Goal: Task Accomplishment & Management: Use online tool/utility

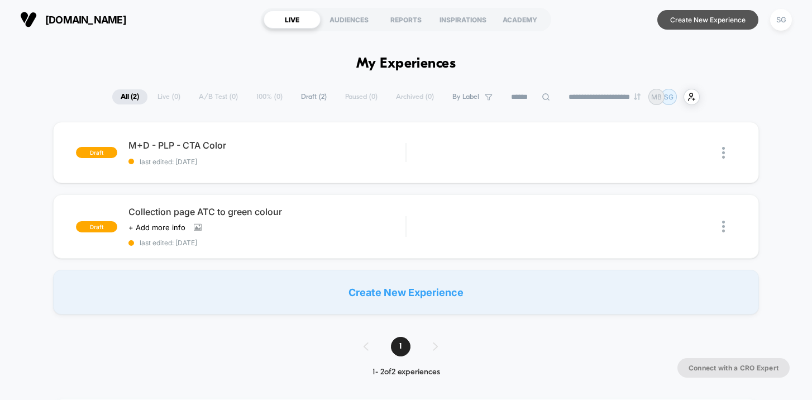
click at [735, 21] on button "Create New Experience" at bounding box center [707, 20] width 101 height 20
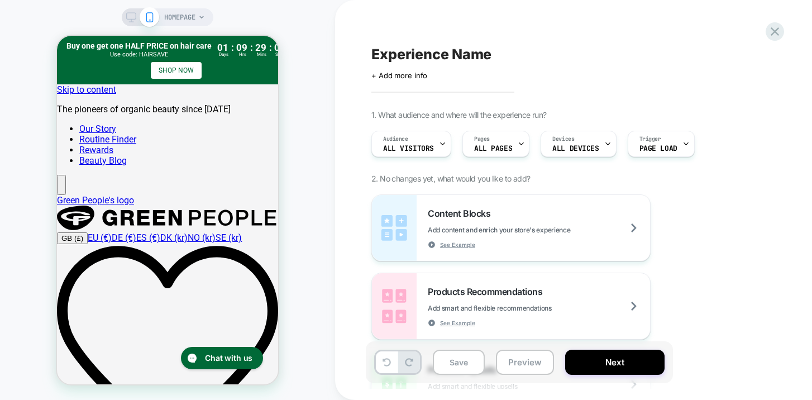
click at [191, 18] on span "HOMEPAGE" at bounding box center [179, 17] width 31 height 18
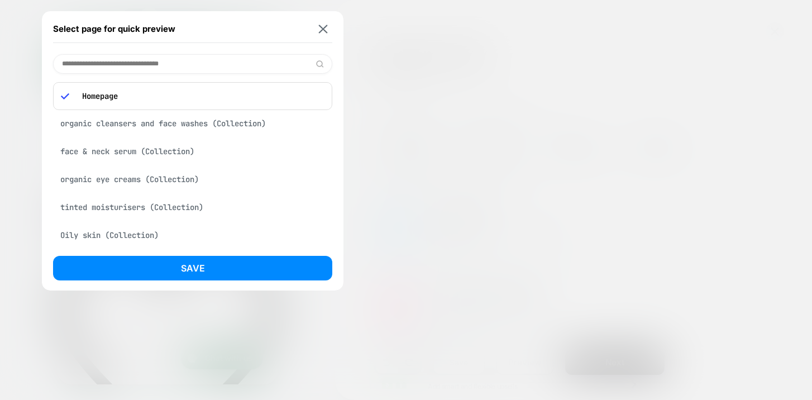
click at [174, 63] on input at bounding box center [192, 64] width 279 height 20
paste input "**********"
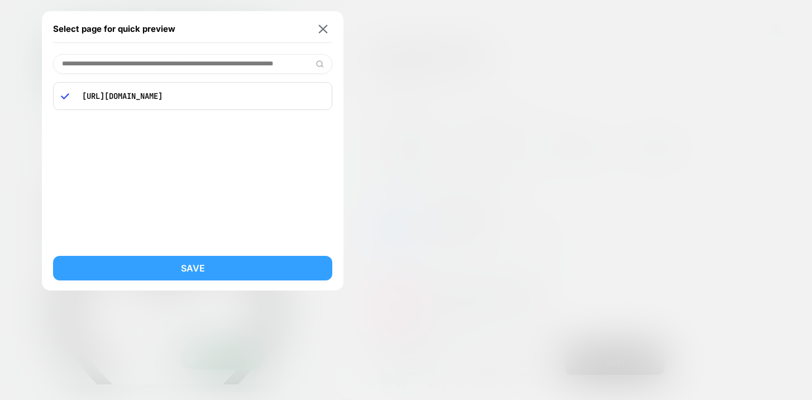
type input "**********"
click at [197, 265] on button "Save" at bounding box center [192, 268] width 279 height 25
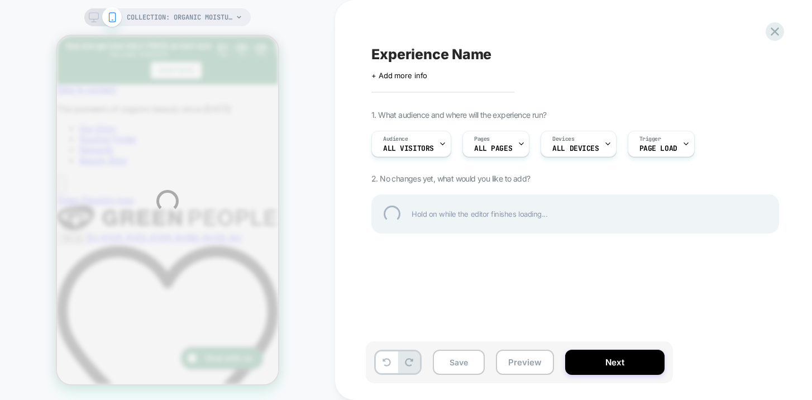
click at [394, 76] on div "COLLECTION: organic moisturisers (Category) COLLECTION: organic moisturisers (C…" at bounding box center [406, 201] width 812 height 402
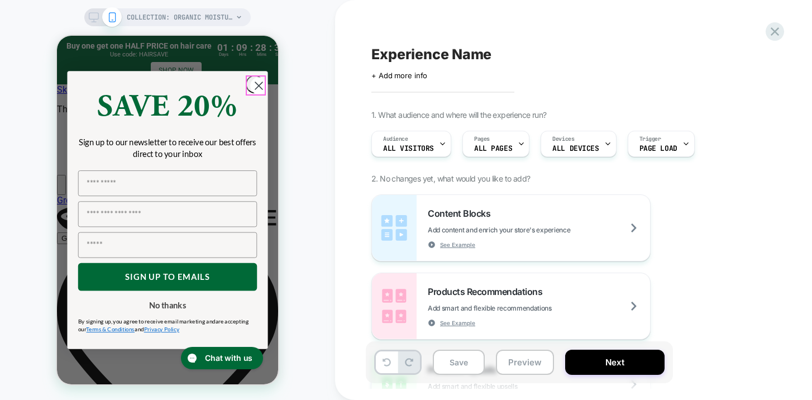
click at [258, 83] on circle "Close dialog" at bounding box center [258, 85] width 17 height 17
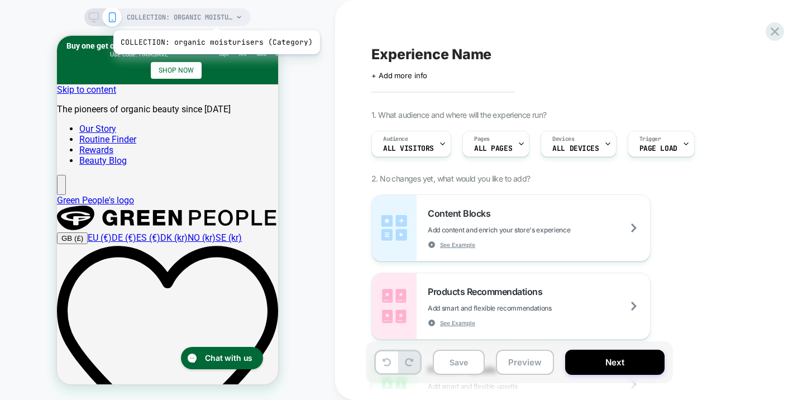
click at [215, 15] on span "COLLECTION: organic moisturisers (Category)" at bounding box center [180, 17] width 106 height 18
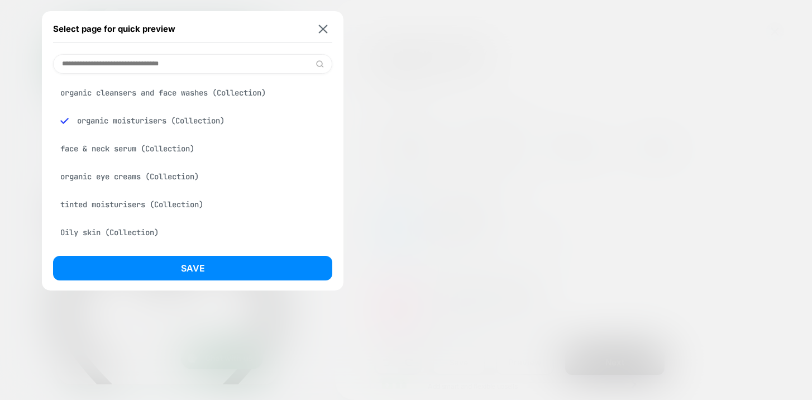
click at [215, 64] on input at bounding box center [192, 64] width 279 height 20
paste input "**********"
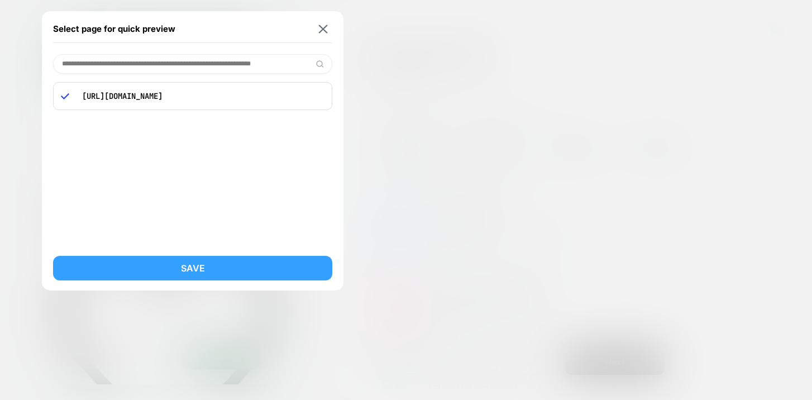
type input "**********"
click at [201, 265] on button "Save" at bounding box center [192, 268] width 279 height 25
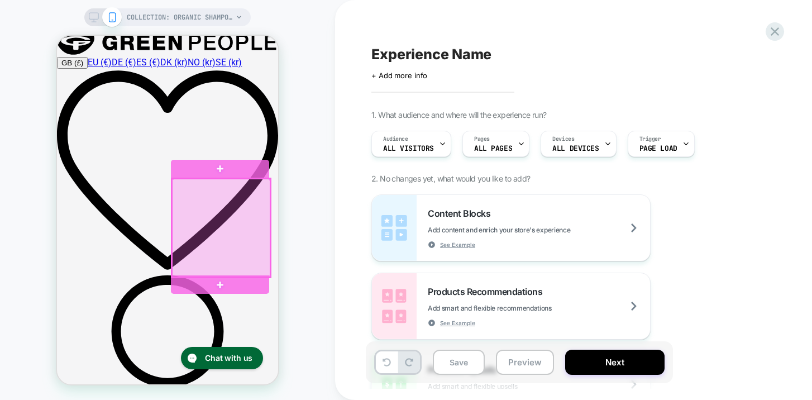
scroll to position [178, 0]
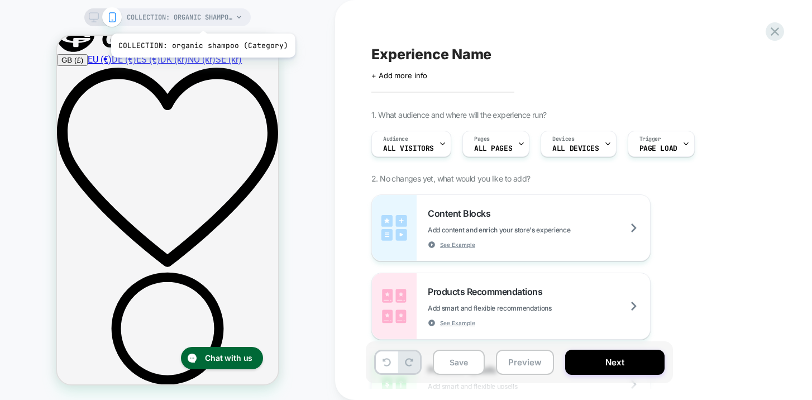
click at [201, 20] on span "COLLECTION: organic shampoo (Category)" at bounding box center [180, 17] width 106 height 18
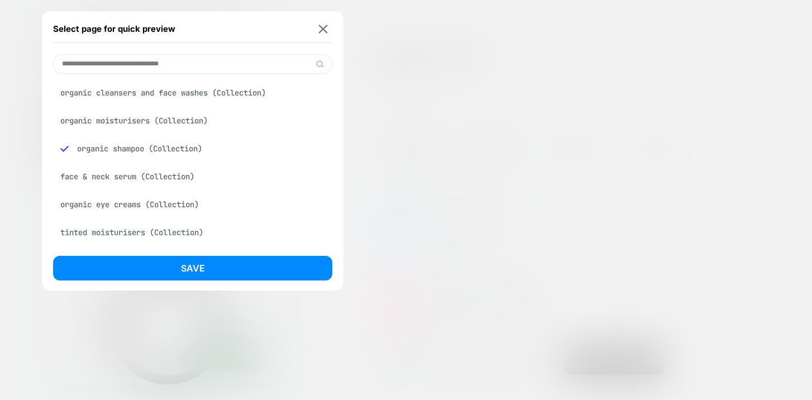
click at [192, 66] on input at bounding box center [192, 64] width 279 height 20
paste input "**********"
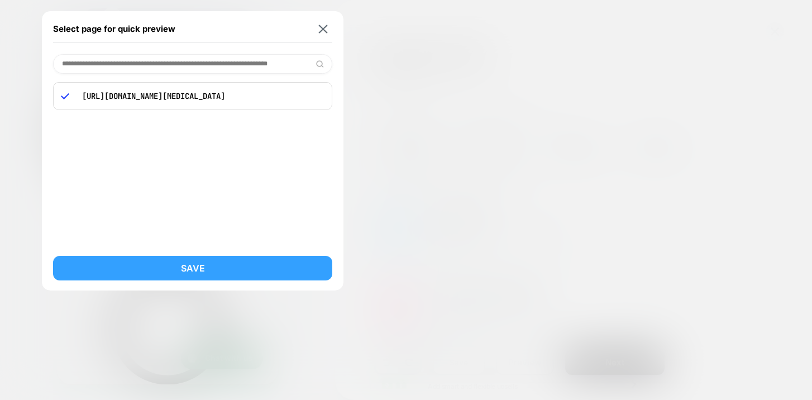
type input "**********"
click at [207, 267] on button "Save" at bounding box center [192, 268] width 279 height 25
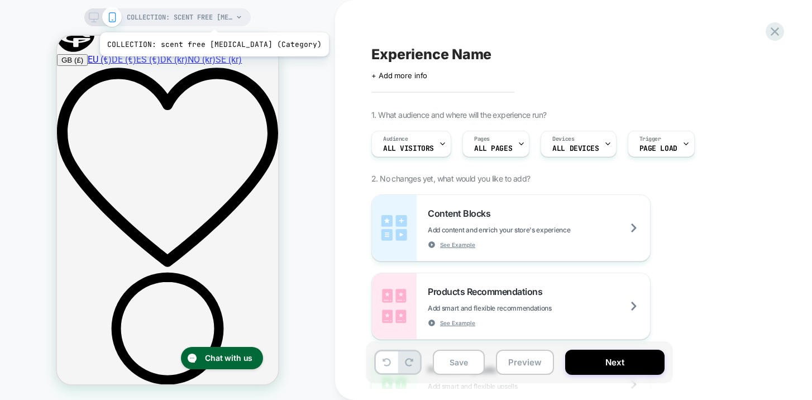
click at [201, 18] on span "COLLECTION: scent free [MEDICAL_DATA] (Category)" at bounding box center [180, 17] width 106 height 18
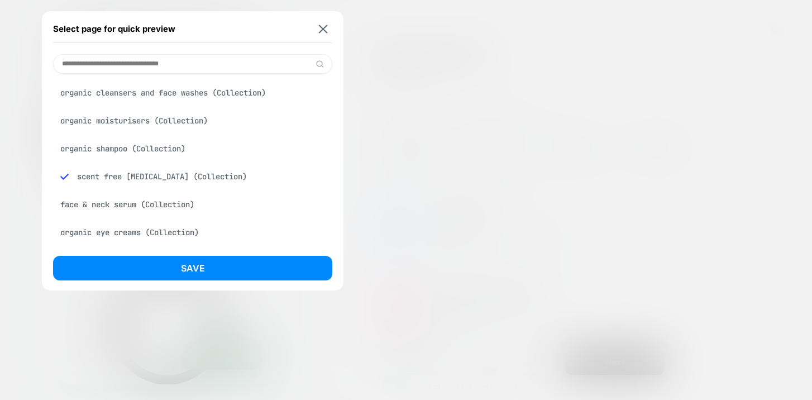
paste input "**********"
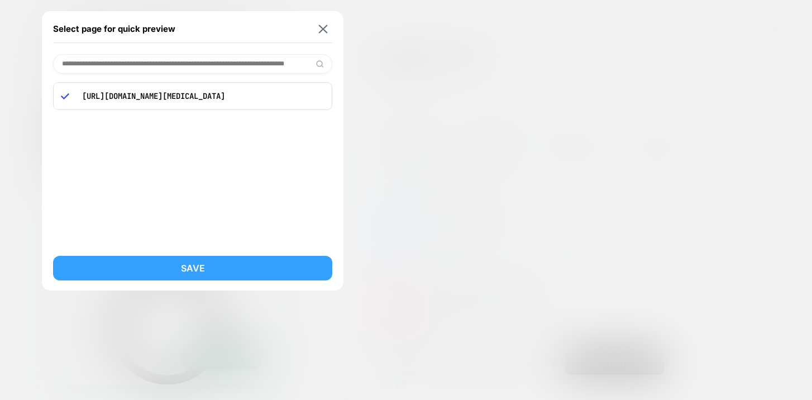
type input "**********"
click at [184, 264] on button "Save" at bounding box center [192, 268] width 279 height 25
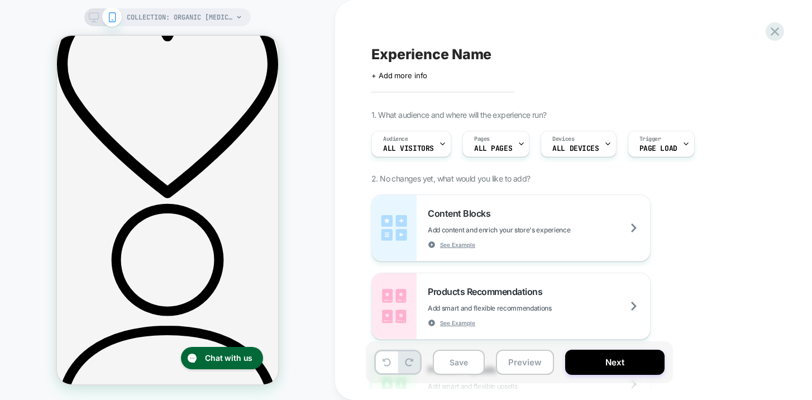
click at [393, 81] on div "Experience Name Click to edit experience details + Add more info 1. What audien…" at bounding box center [575, 199] width 419 height 377
click at [394, 75] on span "+ Add more info" at bounding box center [399, 75] width 56 height 9
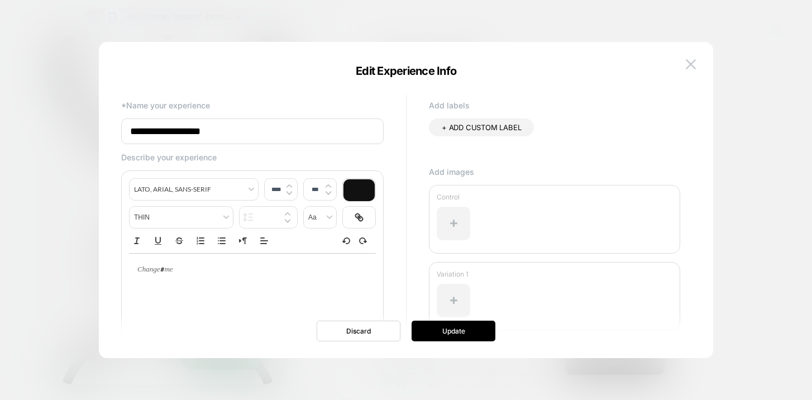
drag, startPoint x: 237, startPoint y: 138, endPoint x: 120, endPoint y: 136, distance: 117.3
click at [120, 136] on div "**********" at bounding box center [400, 230] width 569 height 277
type input "*"
type input "**********"
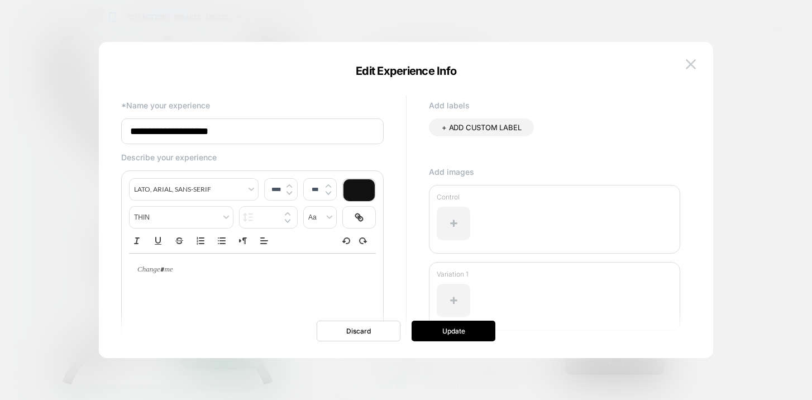
click at [150, 160] on p "Describe your experience" at bounding box center [252, 156] width 262 height 9
type input "****"
click at [169, 281] on div at bounding box center [252, 269] width 247 height 32
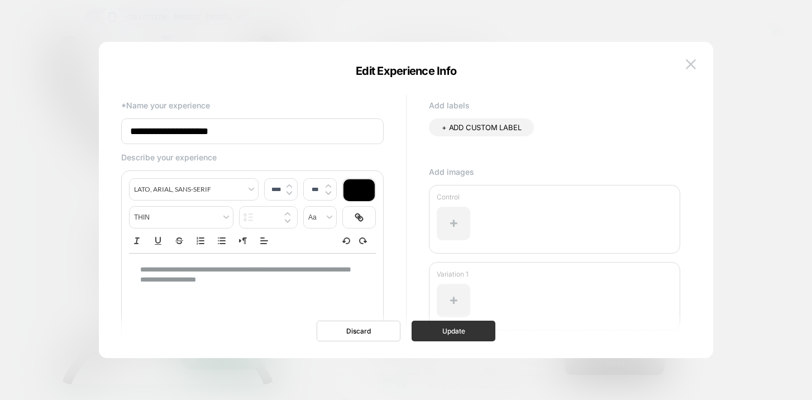
click at [446, 331] on button "Update" at bounding box center [453, 330] width 84 height 21
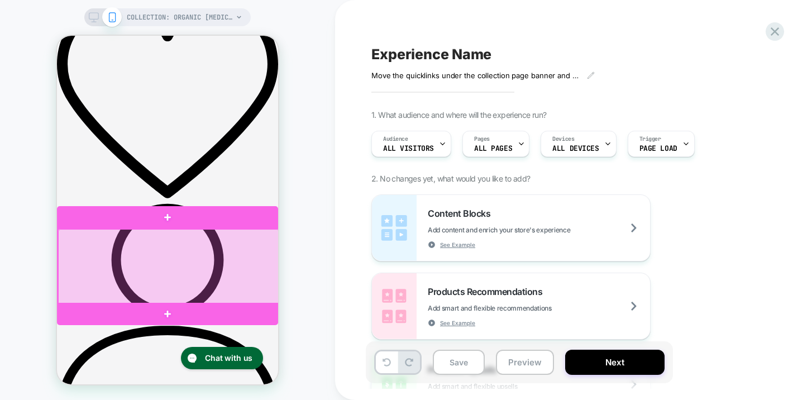
click at [240, 285] on div at bounding box center [168, 266] width 221 height 75
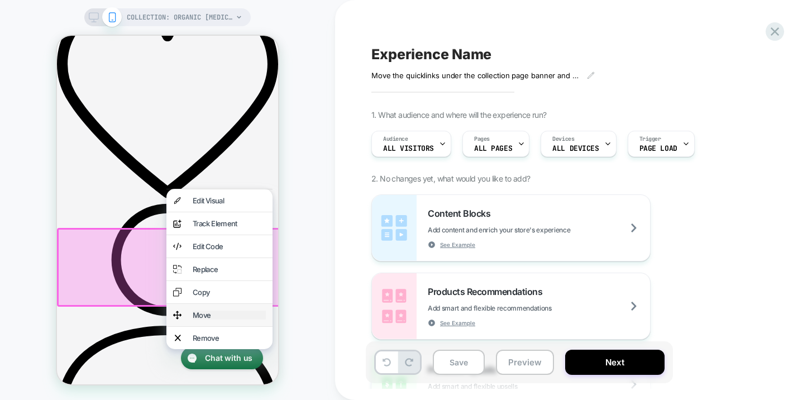
click at [208, 319] on div "Move" at bounding box center [229, 314] width 73 height 9
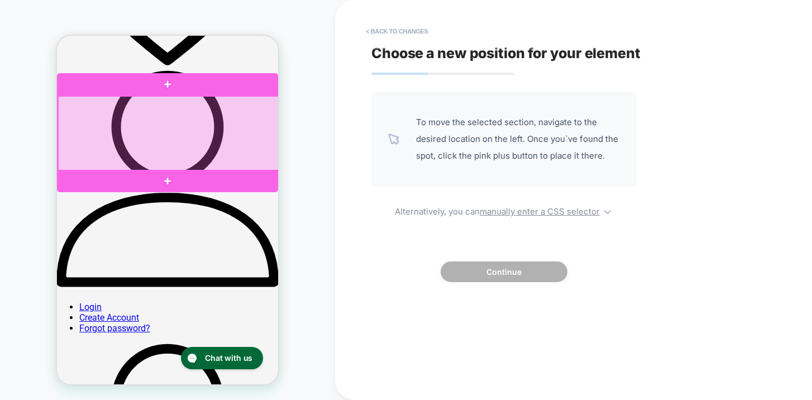
scroll to position [382, 0]
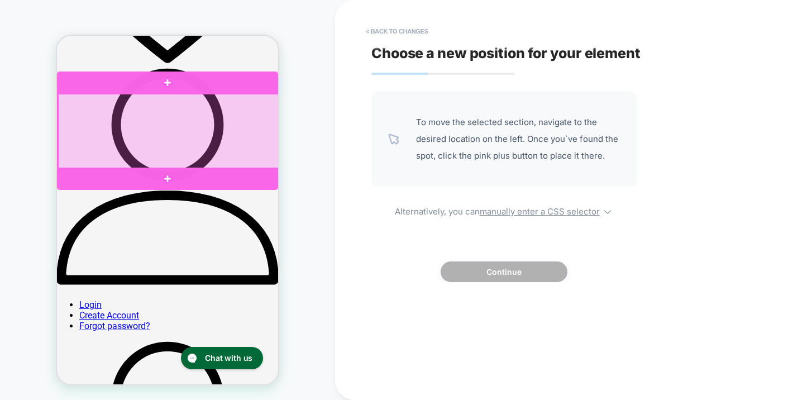
click at [74, 146] on div at bounding box center [168, 131] width 221 height 75
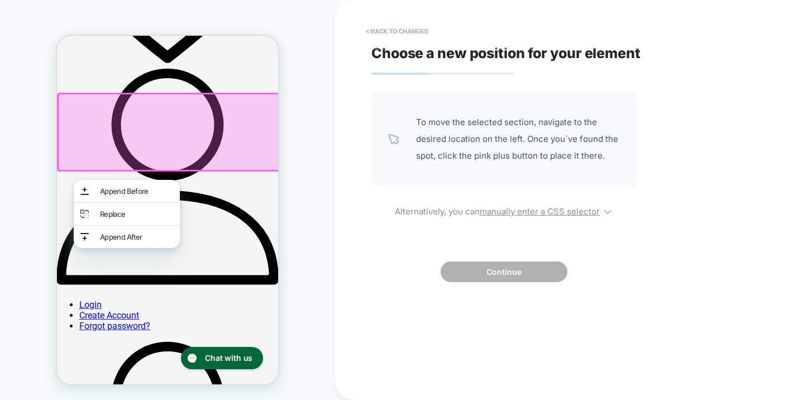
drag, startPoint x: 72, startPoint y: 157, endPoint x: 69, endPoint y: 232, distance: 74.3
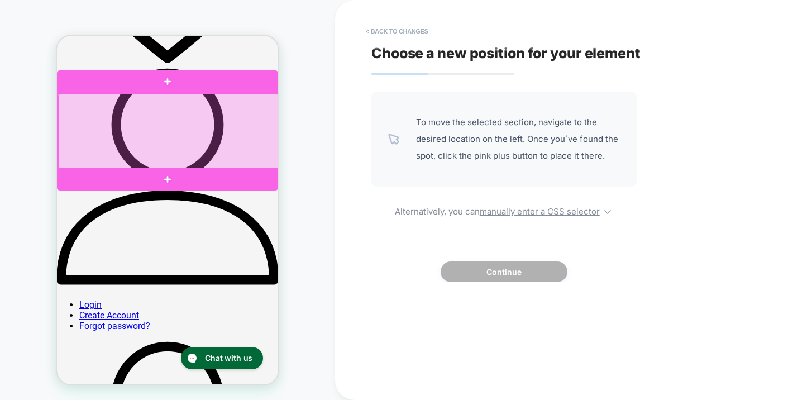
click at [74, 151] on div at bounding box center [168, 131] width 221 height 75
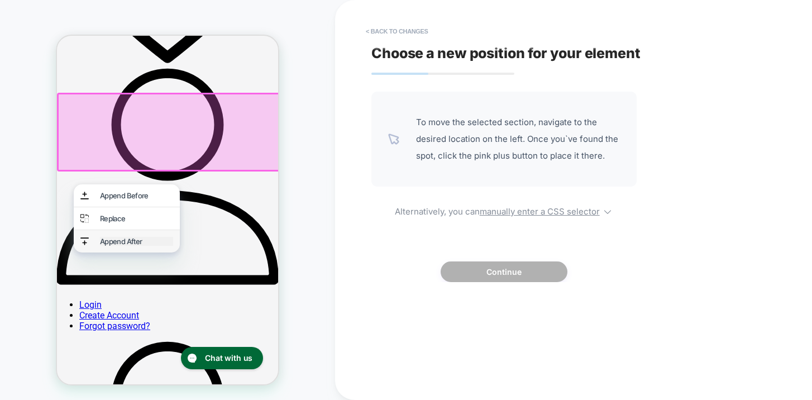
click at [113, 246] on div "Append After" at bounding box center [136, 241] width 73 height 9
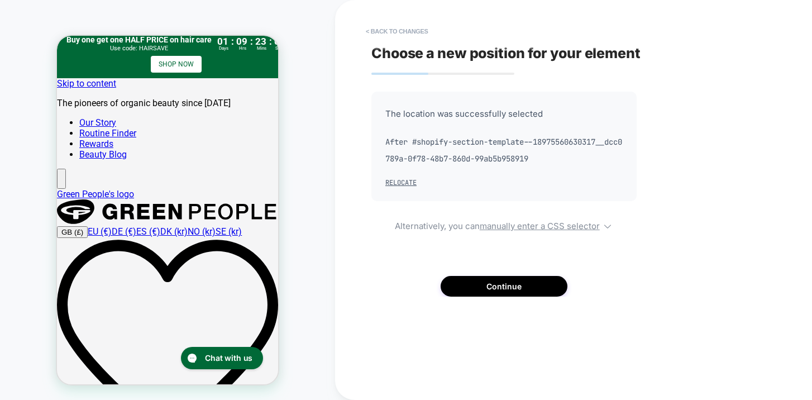
scroll to position [0, 0]
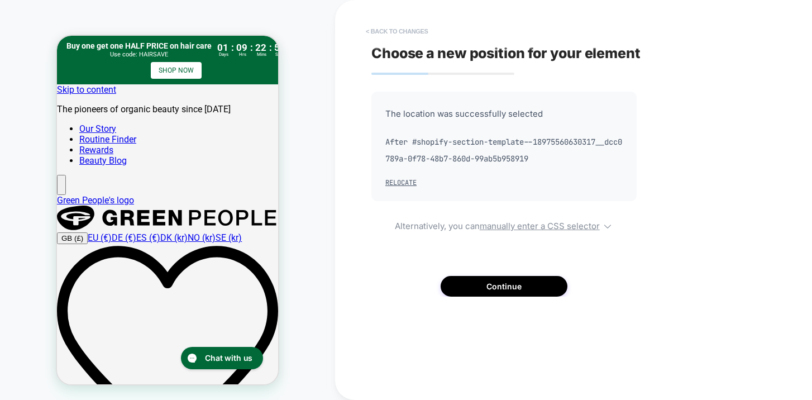
click at [400, 31] on button "< Back to changes" at bounding box center [397, 31] width 74 height 18
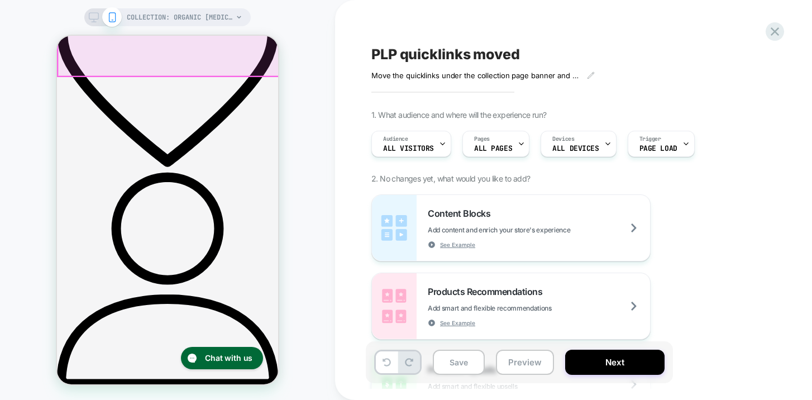
scroll to position [284, 0]
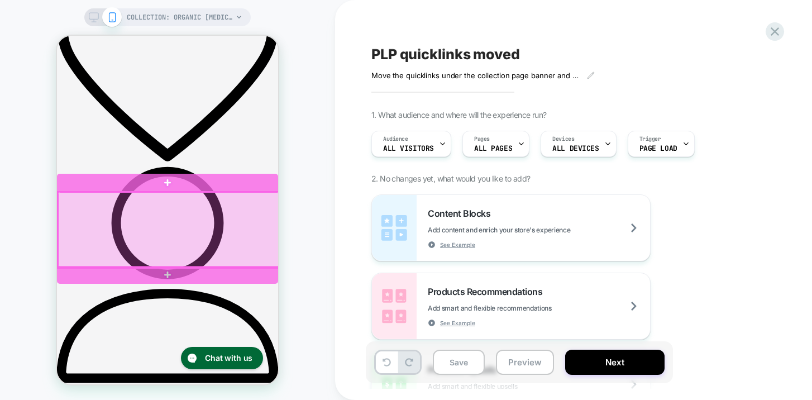
click at [80, 255] on div at bounding box center [168, 229] width 221 height 75
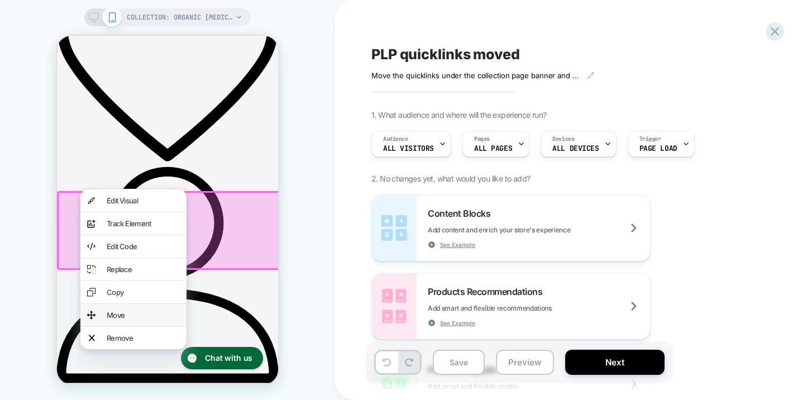
click at [91, 319] on img at bounding box center [91, 314] width 8 height 9
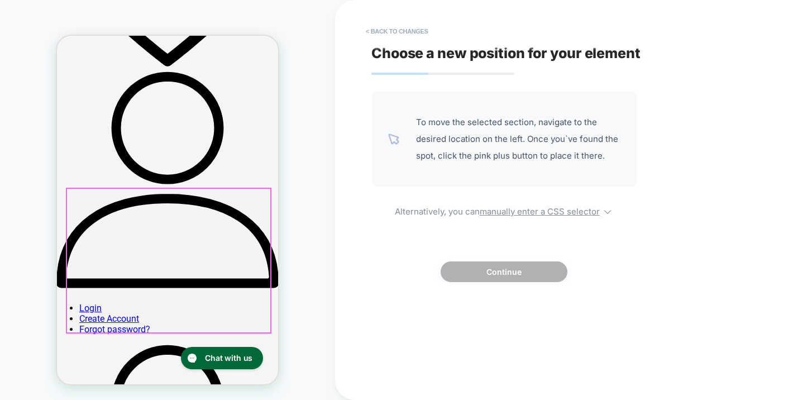
scroll to position [386, 0]
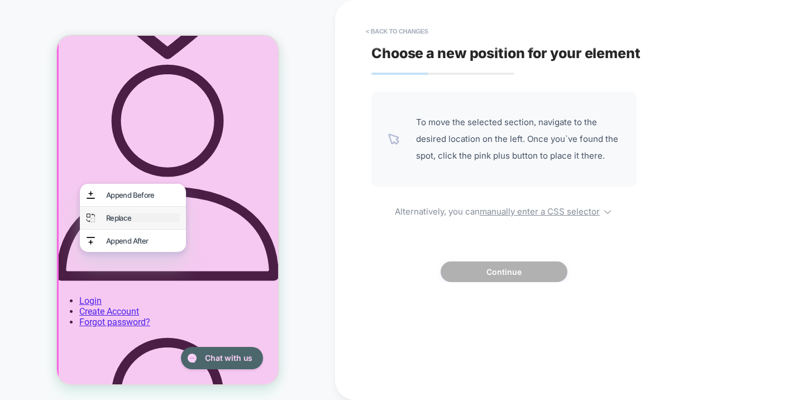
click at [118, 222] on div "Replace" at bounding box center [142, 217] width 73 height 9
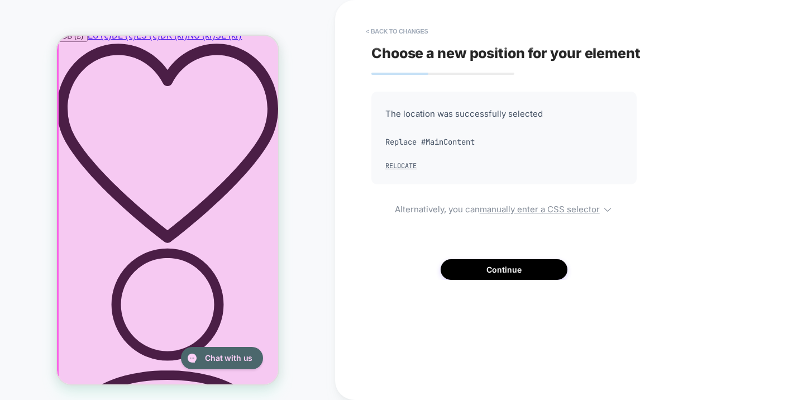
scroll to position [199, 0]
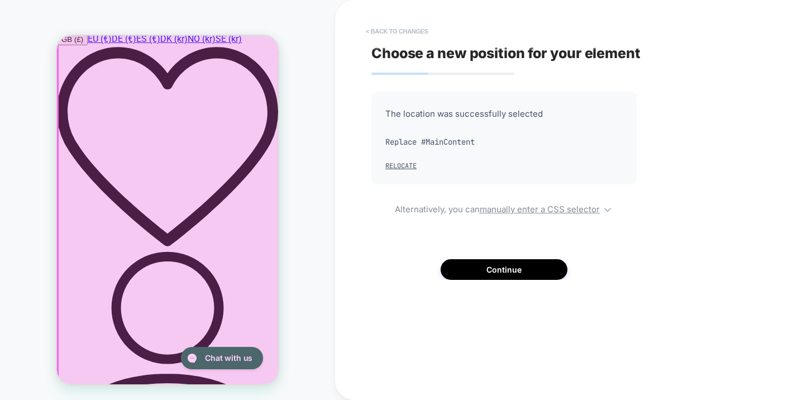
click at [385, 32] on button "< Back to changes" at bounding box center [397, 31] width 74 height 18
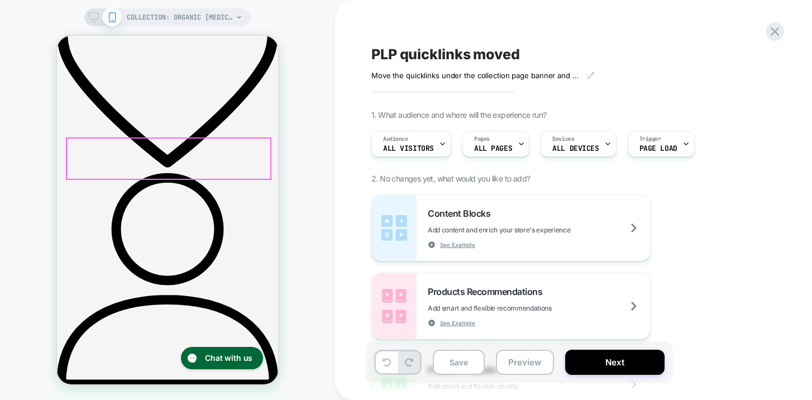
scroll to position [283, 0]
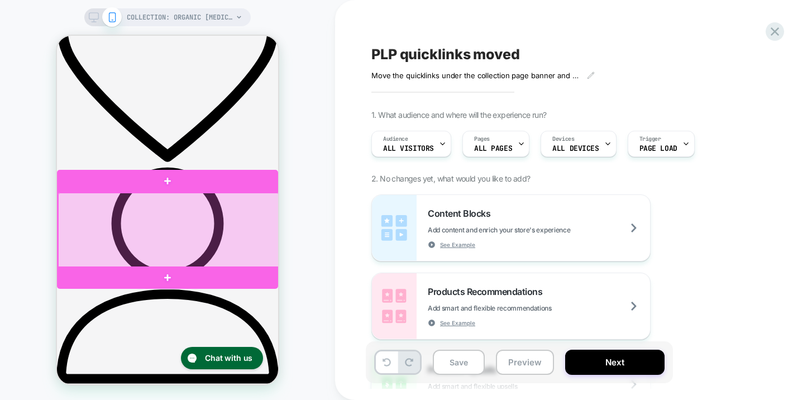
click at [76, 252] on div at bounding box center [168, 230] width 221 height 75
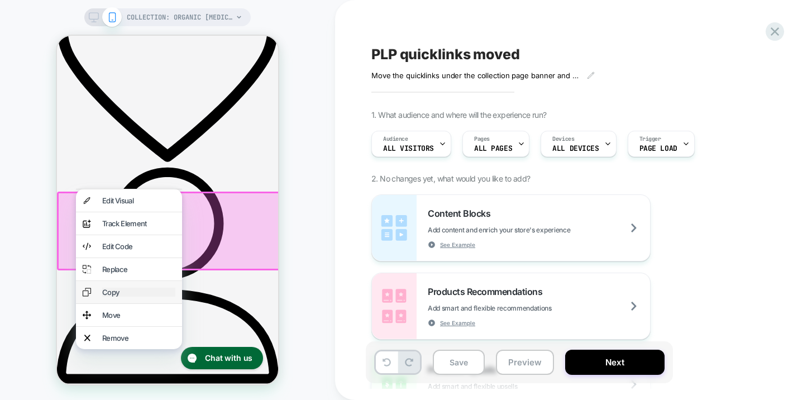
click at [103, 296] on div "Copy" at bounding box center [138, 292] width 73 height 9
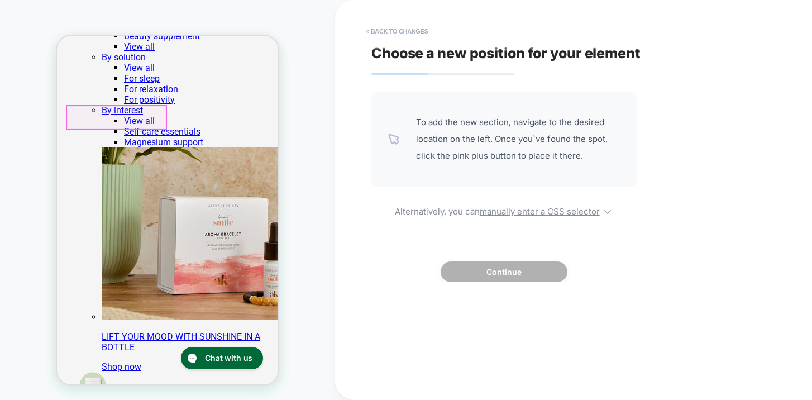
scroll to position [4414, 0]
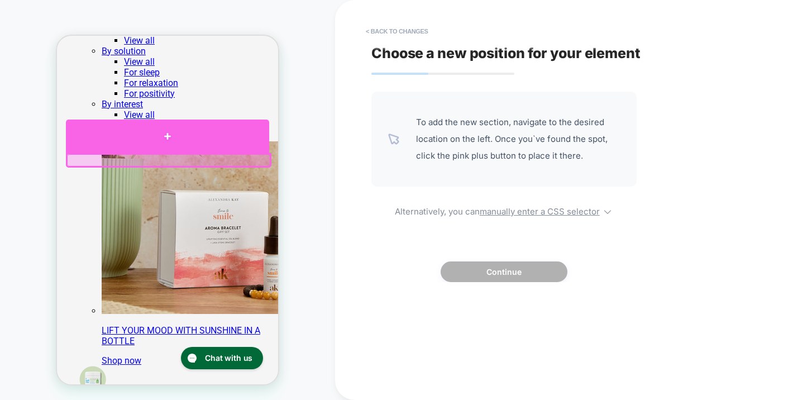
click at [168, 137] on div at bounding box center [167, 135] width 203 height 33
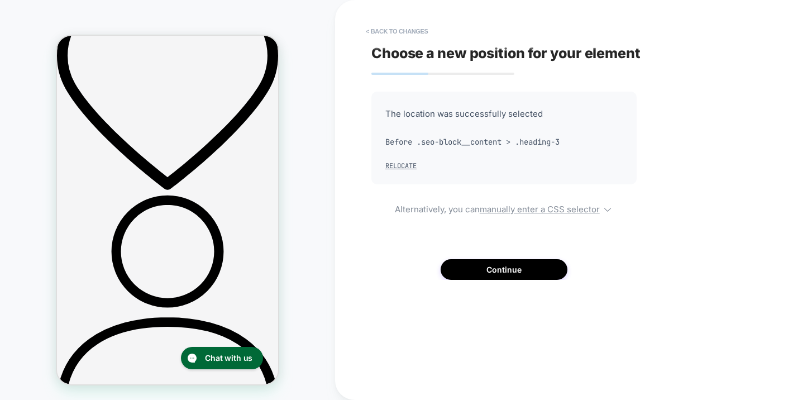
scroll to position [256, 0]
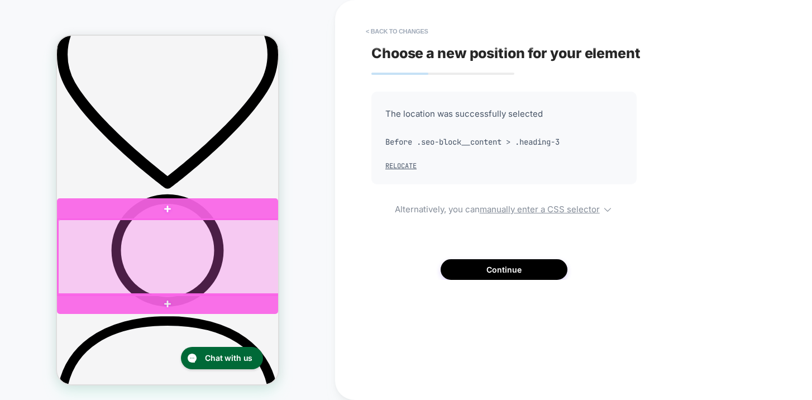
click at [80, 267] on div at bounding box center [168, 256] width 221 height 75
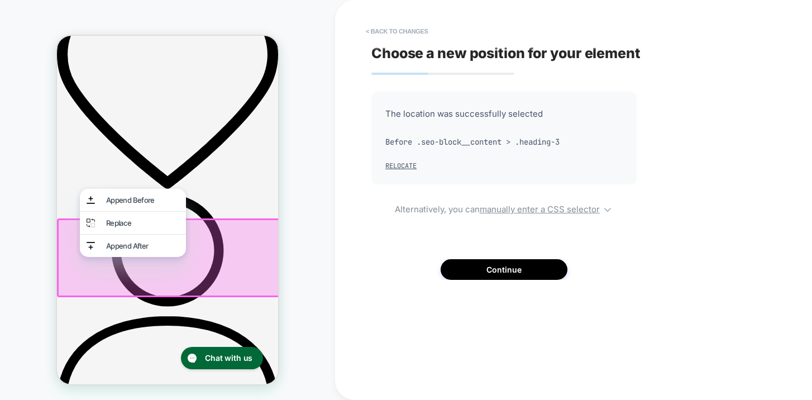
click at [68, 275] on div at bounding box center [167, 255] width 221 height 75
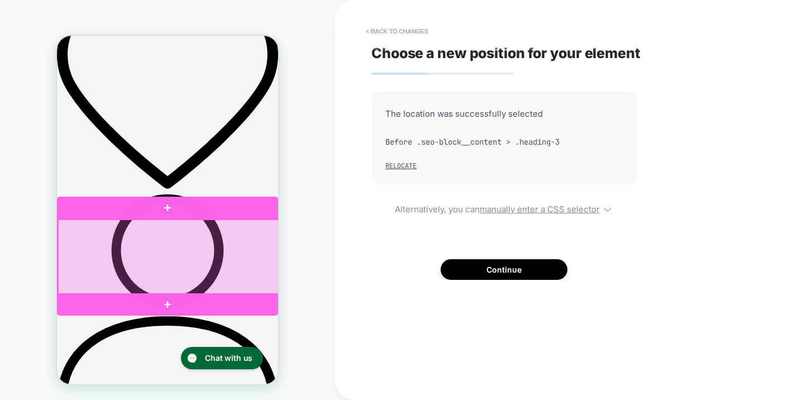
click at [70, 274] on div at bounding box center [168, 256] width 221 height 75
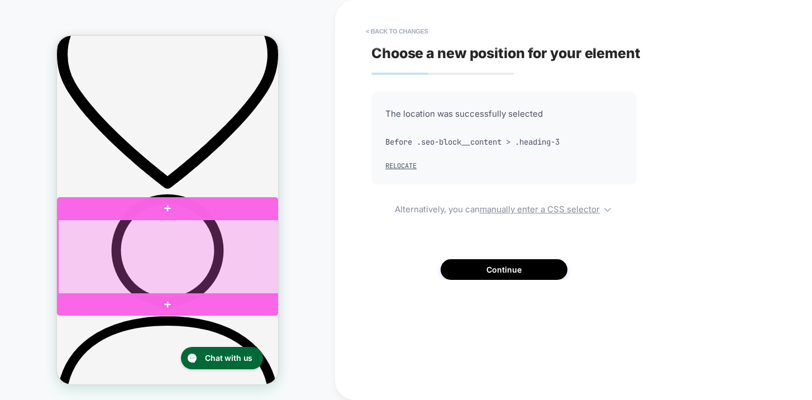
click at [83, 265] on div at bounding box center [168, 256] width 221 height 75
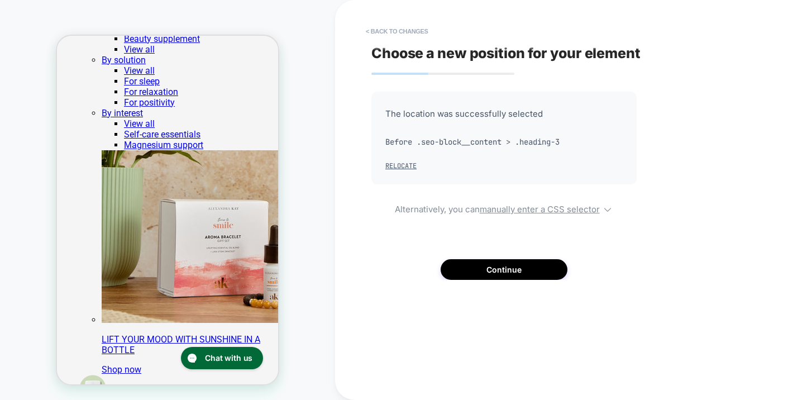
scroll to position [4406, 0]
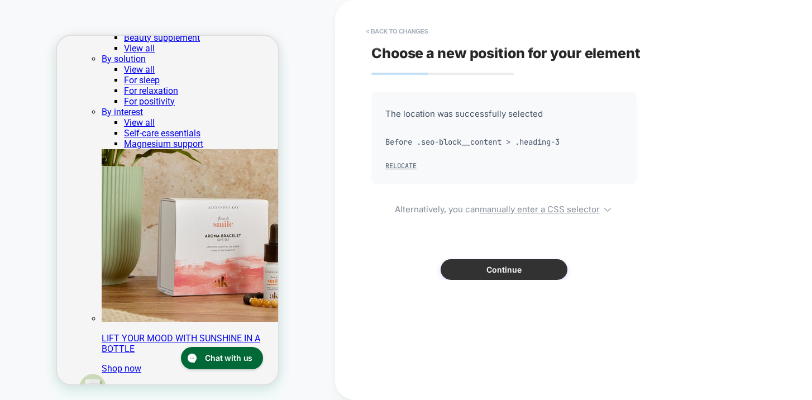
click at [474, 274] on button "Continue" at bounding box center [503, 269] width 127 height 21
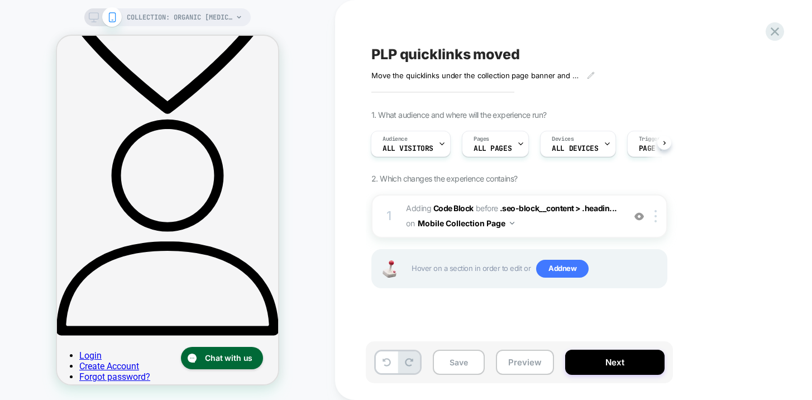
scroll to position [334, 0]
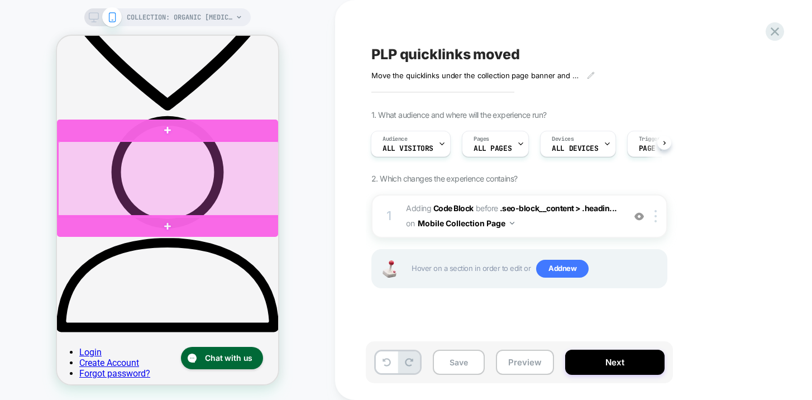
click at [78, 195] on div at bounding box center [168, 178] width 221 height 75
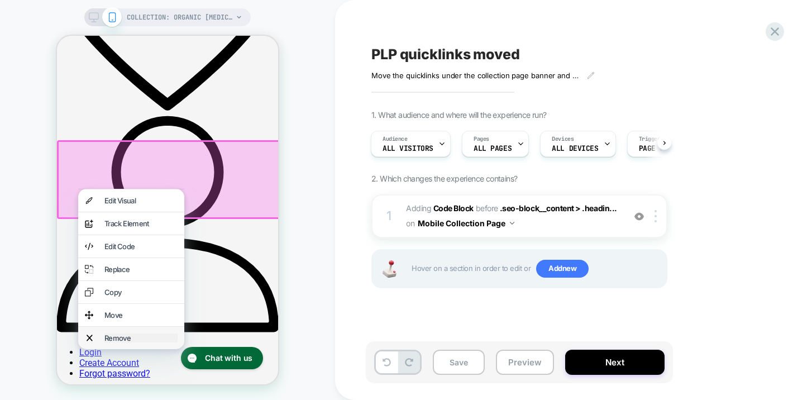
click at [120, 342] on div "Remove" at bounding box center [140, 337] width 73 height 9
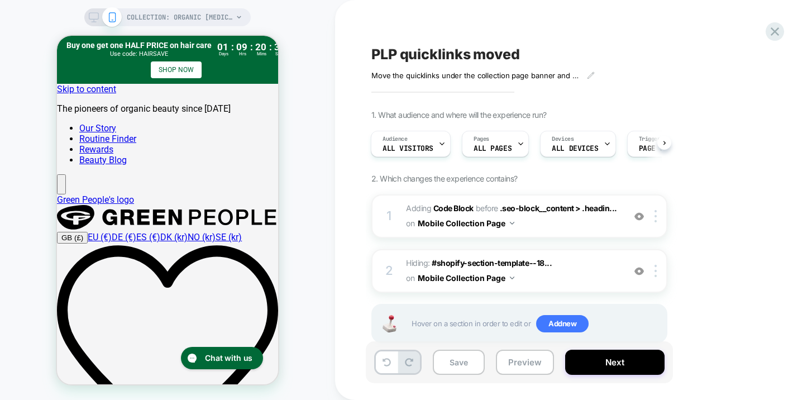
scroll to position [0, 0]
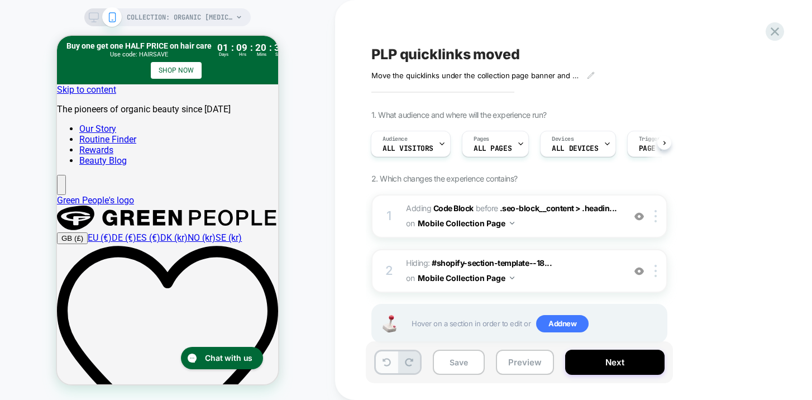
click at [384, 358] on icon at bounding box center [386, 362] width 8 height 8
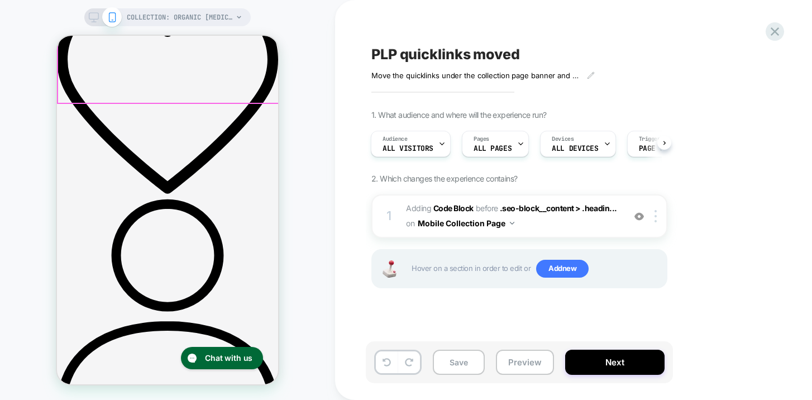
scroll to position [304, 0]
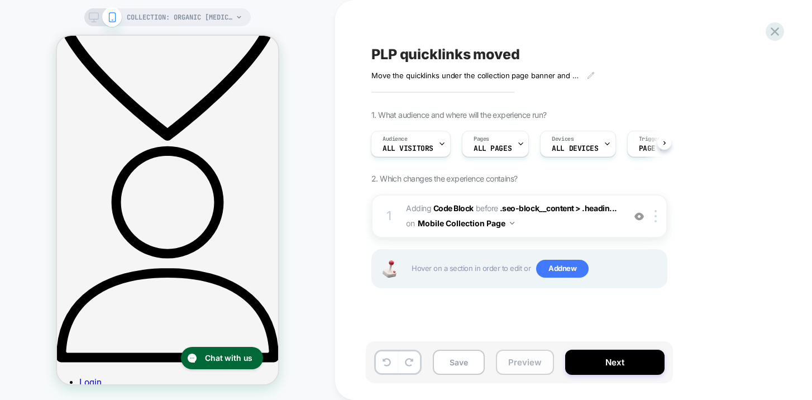
click at [520, 365] on button "Preview" at bounding box center [525, 361] width 58 height 25
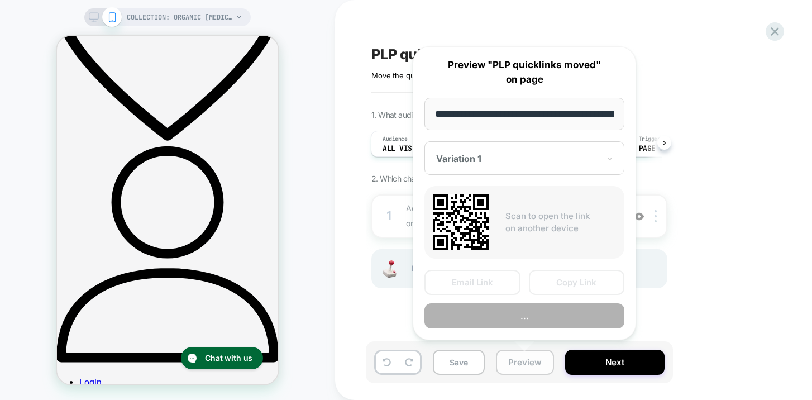
scroll to position [0, 275]
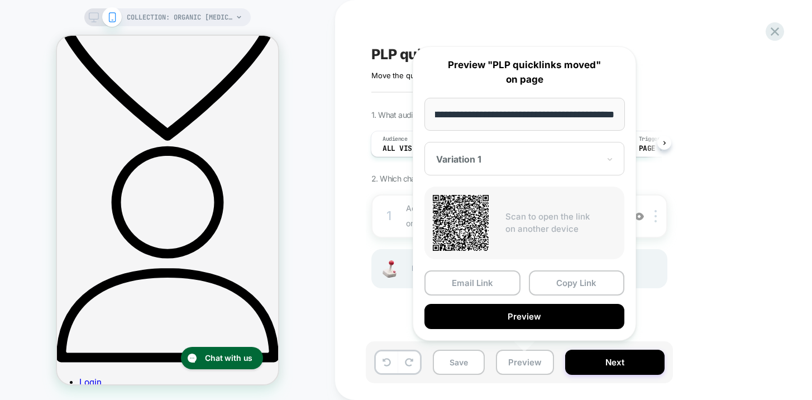
click at [340, 311] on div "PLP quicklinks moved Move the quicklinks under the collection page banner and t…" at bounding box center [580, 200] width 491 height 400
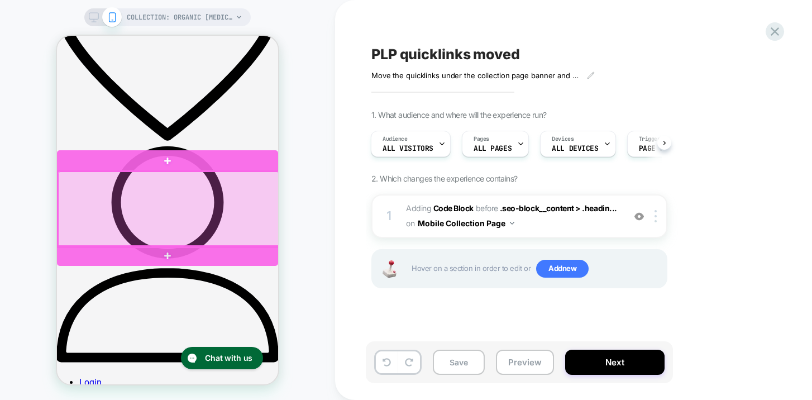
click at [85, 228] on div at bounding box center [168, 208] width 221 height 75
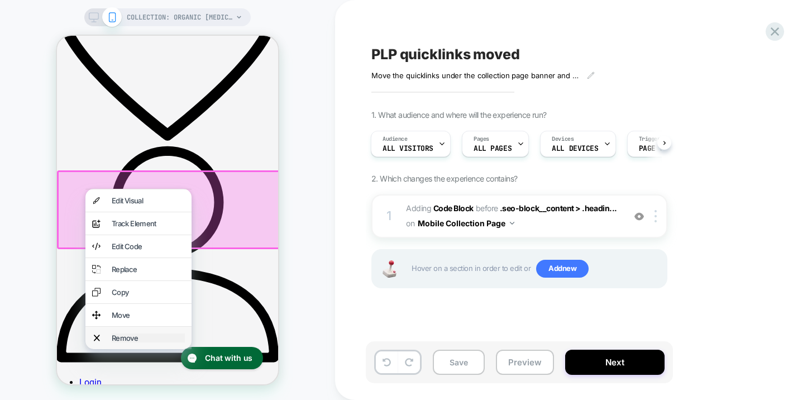
click at [124, 342] on div "Remove" at bounding box center [148, 337] width 73 height 9
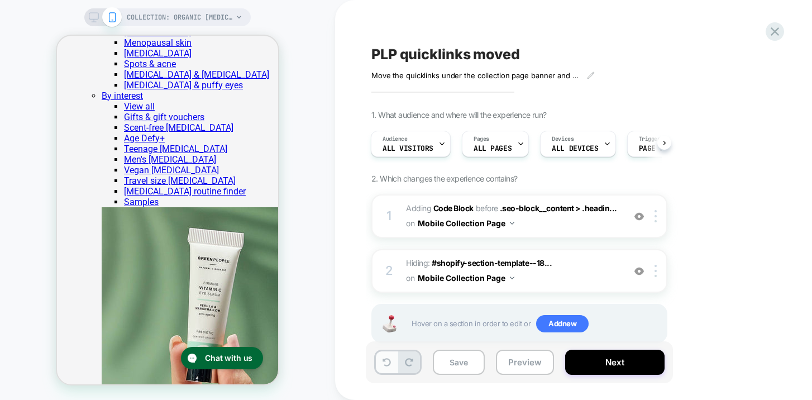
click at [386, 361] on icon at bounding box center [386, 362] width 8 height 8
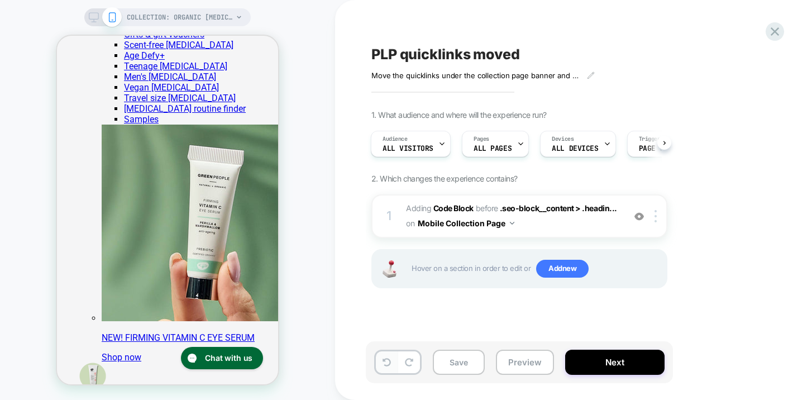
click at [386, 361] on icon at bounding box center [386, 362] width 8 height 8
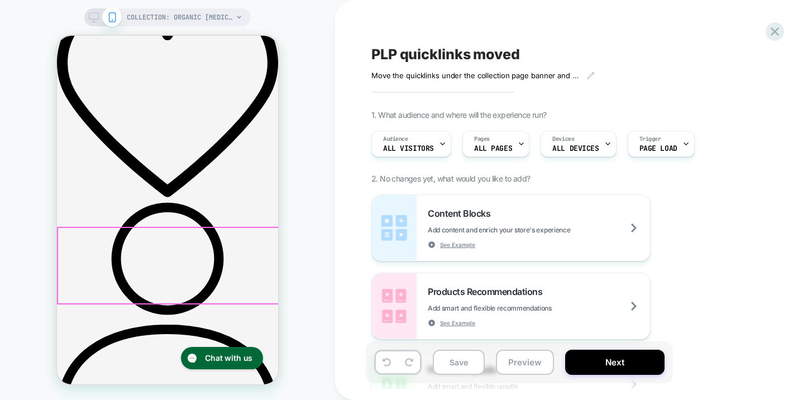
scroll to position [270, 0]
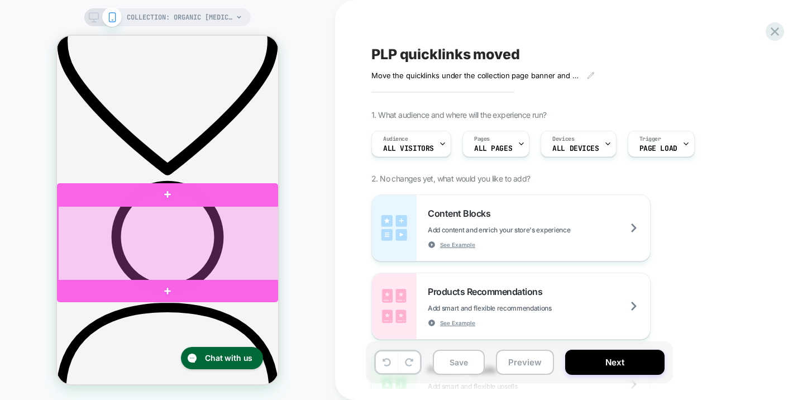
click at [82, 250] on div at bounding box center [168, 243] width 221 height 75
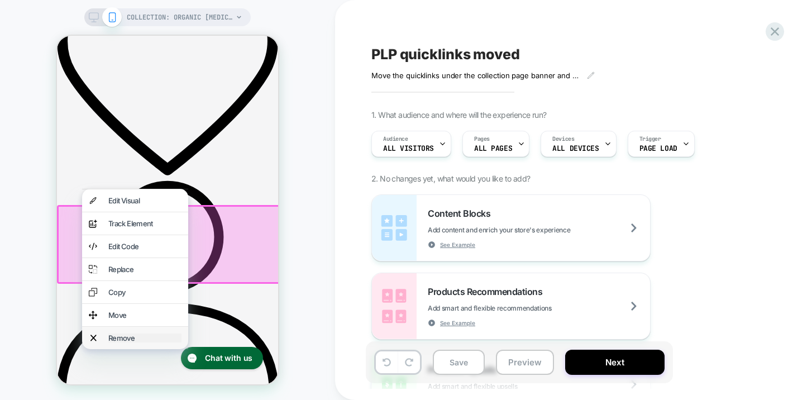
click at [114, 342] on div "Remove" at bounding box center [144, 337] width 73 height 9
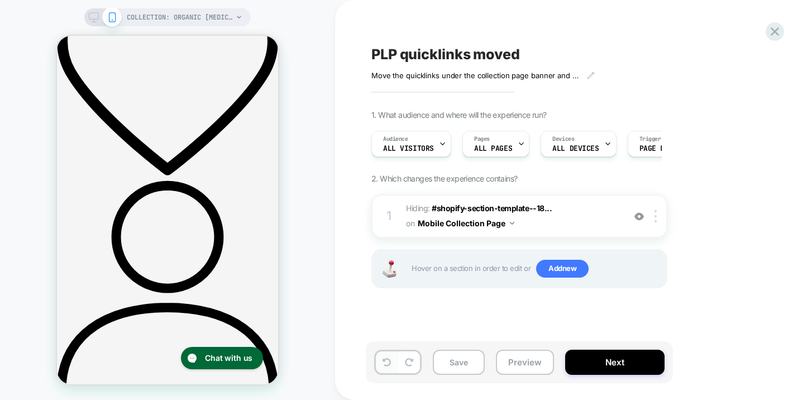
click at [384, 360] on icon at bounding box center [386, 362] width 8 height 8
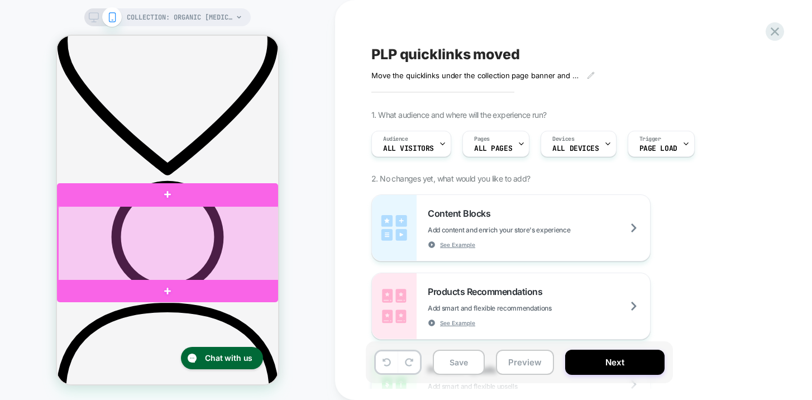
click at [71, 261] on div at bounding box center [168, 243] width 221 height 75
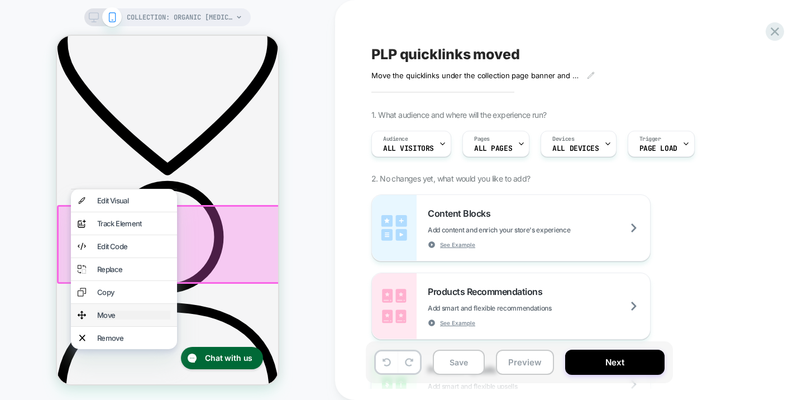
click at [103, 319] on div "Move" at bounding box center [133, 314] width 73 height 9
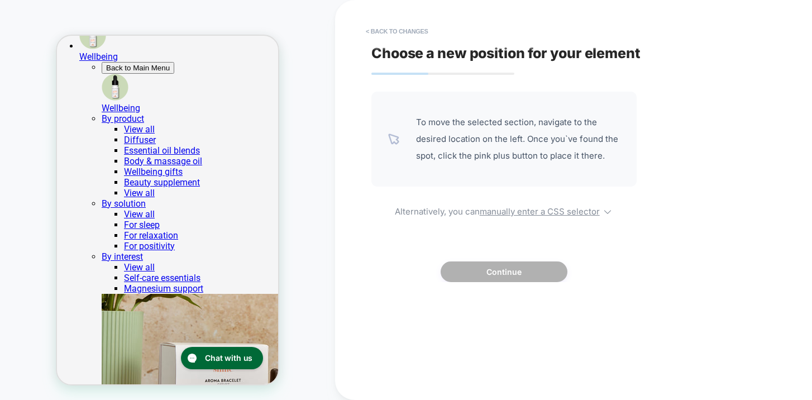
scroll to position [4260, 0]
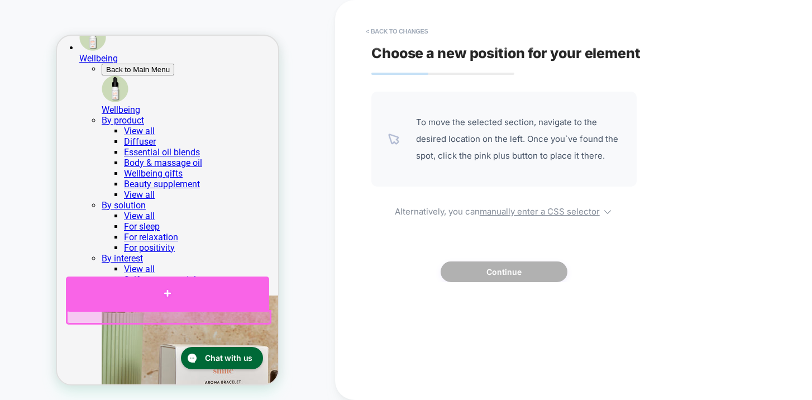
click at [167, 292] on div at bounding box center [167, 292] width 203 height 33
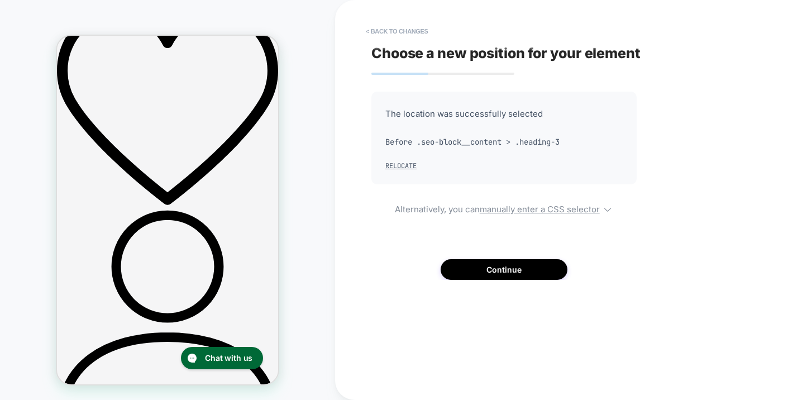
scroll to position [248, 0]
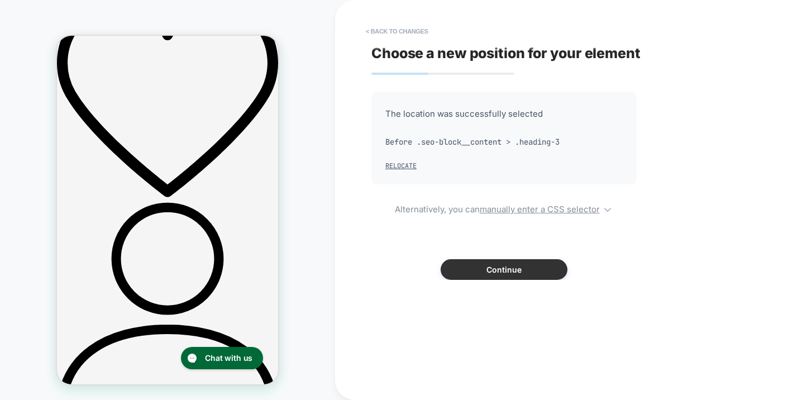
click at [456, 268] on button "Continue" at bounding box center [503, 269] width 127 height 21
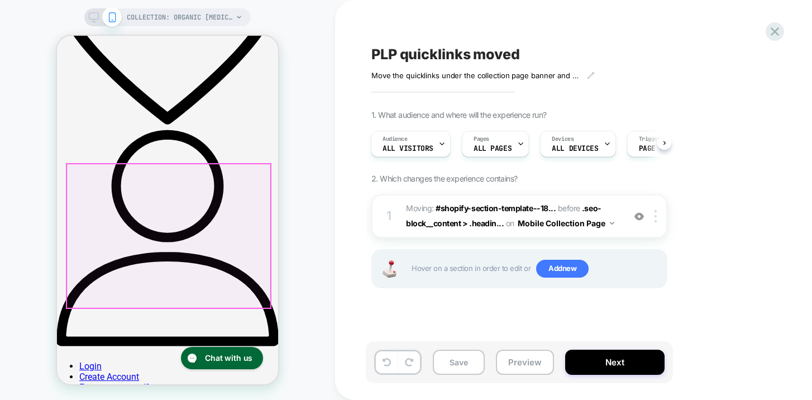
scroll to position [326, 0]
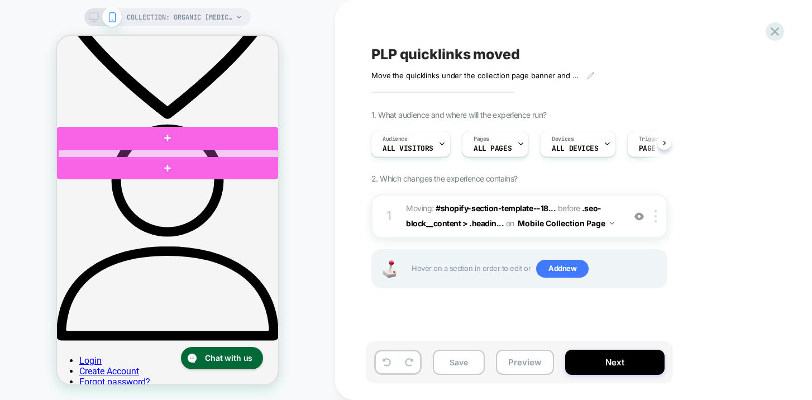
click at [194, 154] on div at bounding box center [168, 154] width 221 height 9
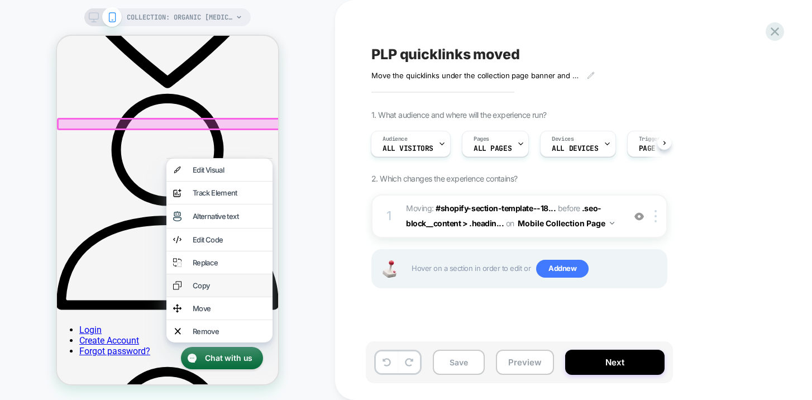
scroll to position [363, 0]
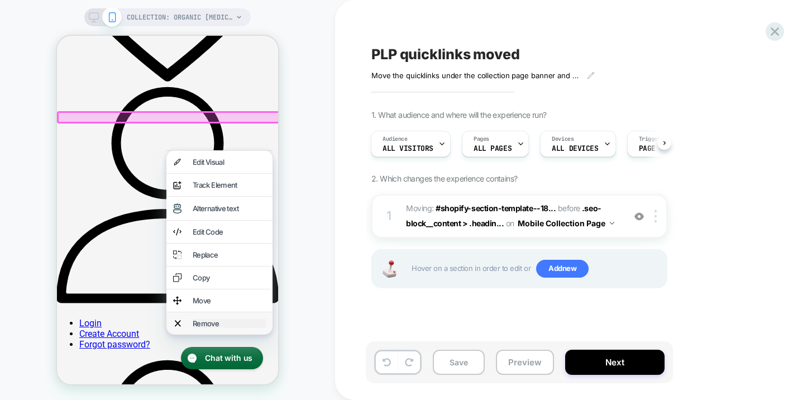
click at [195, 328] on div "Remove" at bounding box center [229, 323] width 73 height 9
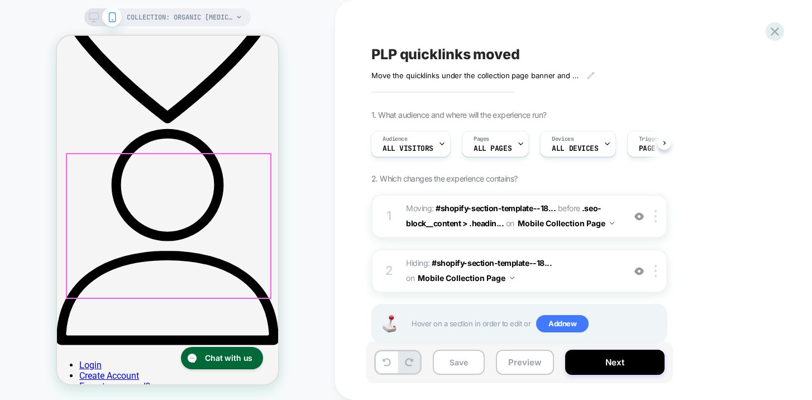
scroll to position [267, 0]
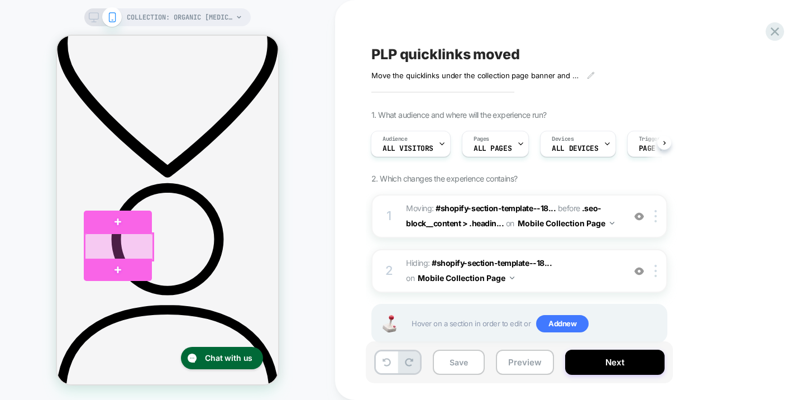
click at [140, 248] on div at bounding box center [119, 246] width 68 height 27
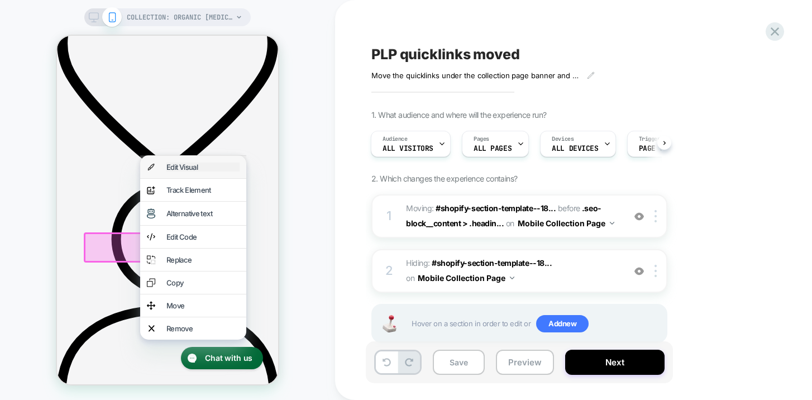
click at [202, 170] on div "Edit Visual" at bounding box center [202, 166] width 73 height 9
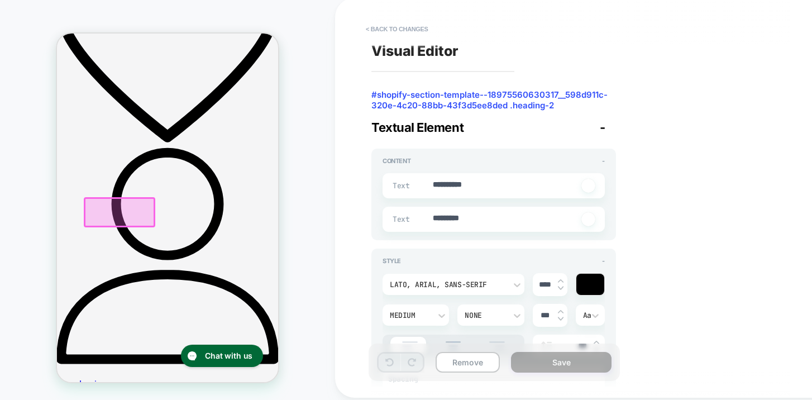
scroll to position [303, 0]
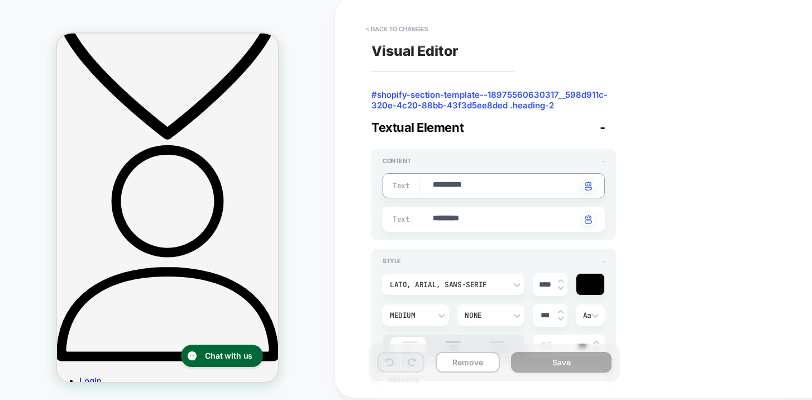
type textarea "*"
type textarea "**********"
type textarea "*"
type textarea "**********"
type textarea "*"
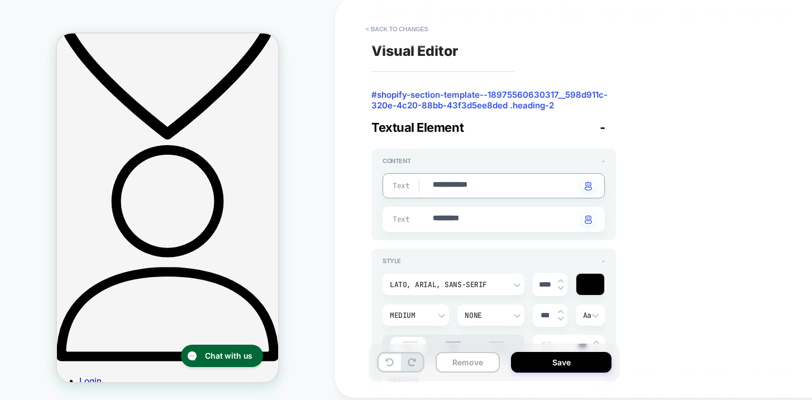
type textarea "**********"
type textarea "*"
type textarea "**********"
type textarea "*"
type textarea "**********"
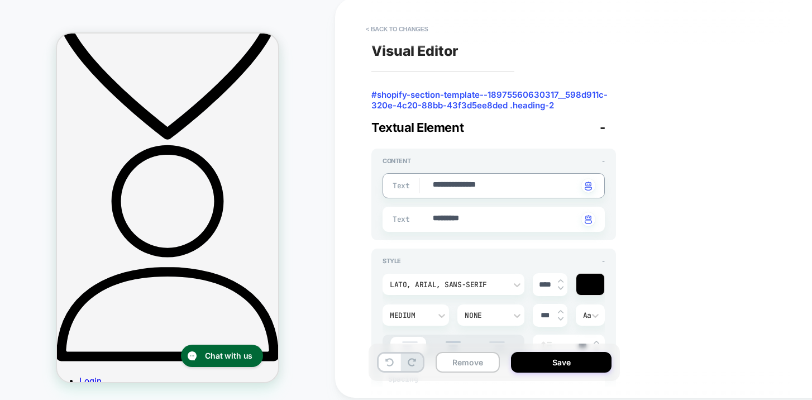
type textarea "*"
type textarea "**********"
type textarea "*"
type textarea "**********"
type textarea "*"
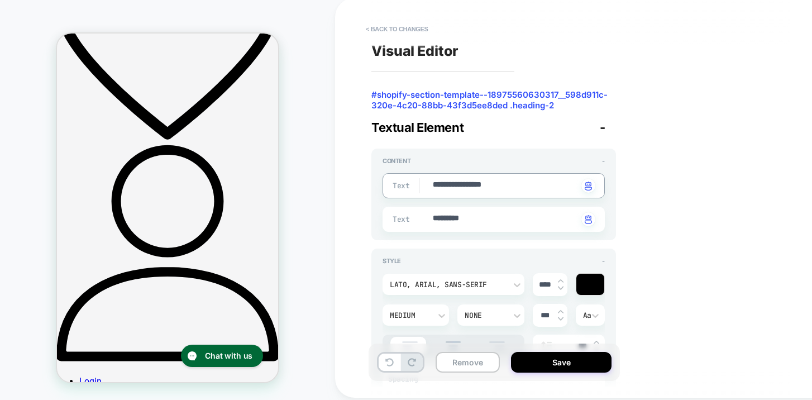
type textarea "**********"
type textarea "*"
type textarea "**********"
type textarea "*"
type textarea "**********"
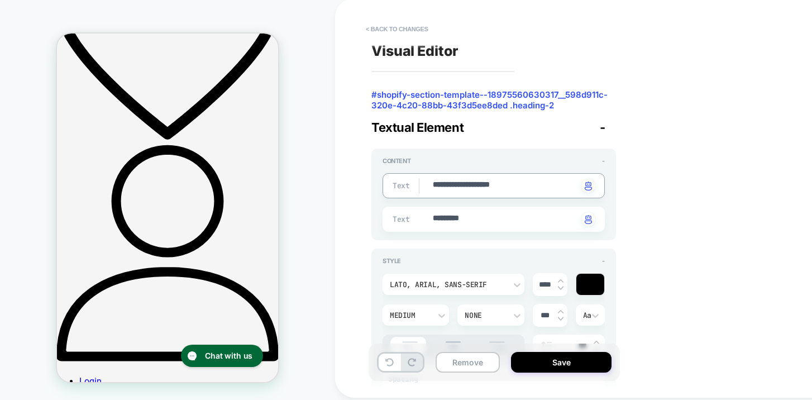
type textarea "*"
type textarea "**********"
type textarea "*"
type textarea "********"
type textarea "*"
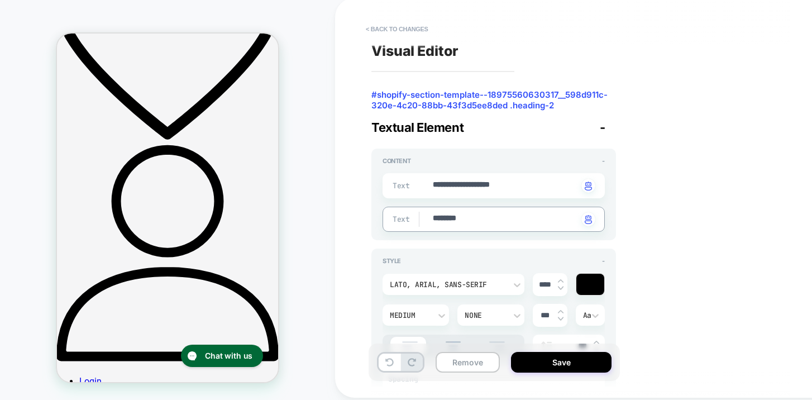
type textarea "*******"
type textarea "*"
type textarea "******"
type textarea "*"
type textarea "****"
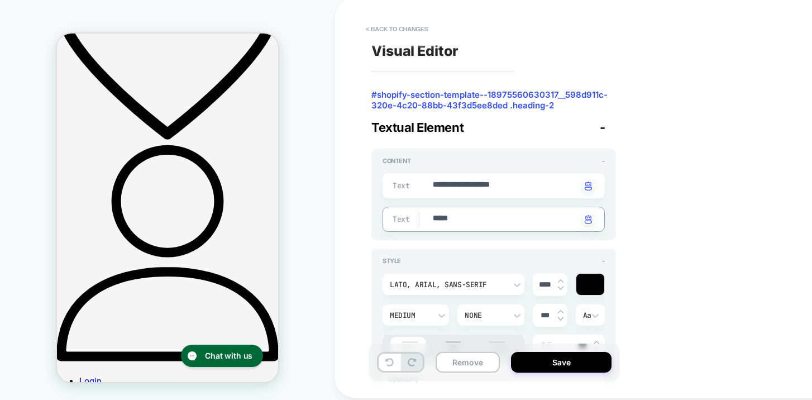
type textarea "*"
type textarea "****"
type textarea "*"
type textarea "***"
type textarea "*"
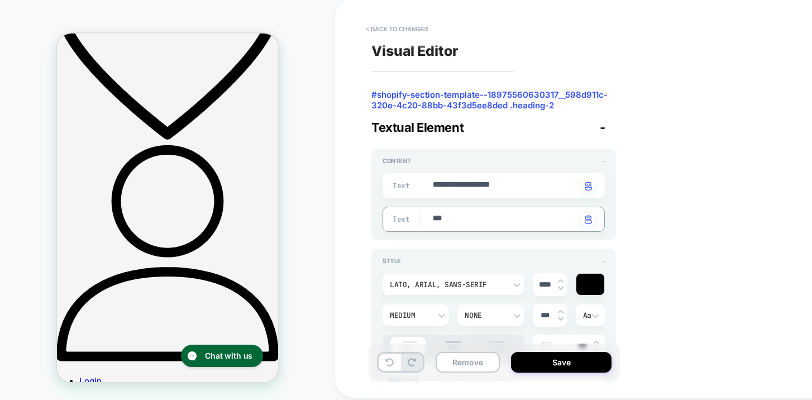
type textarea "**"
type textarea "*"
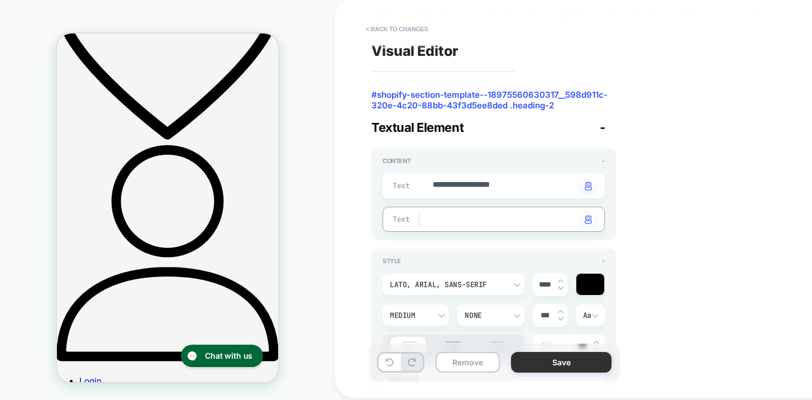
click at [539, 361] on button "Save" at bounding box center [561, 362] width 100 height 21
type textarea "*"
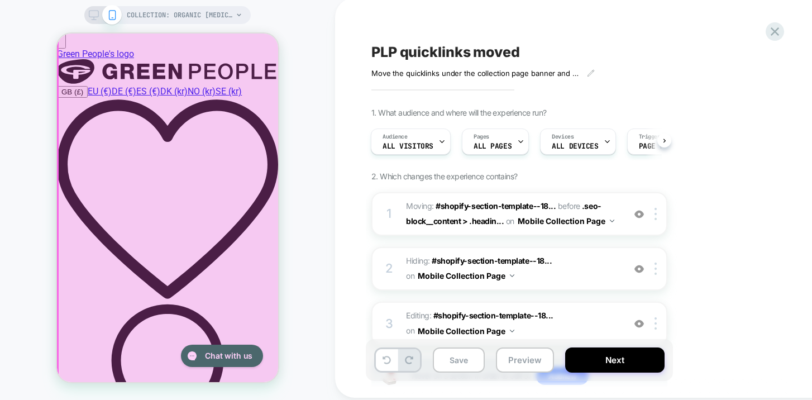
scroll to position [0, 0]
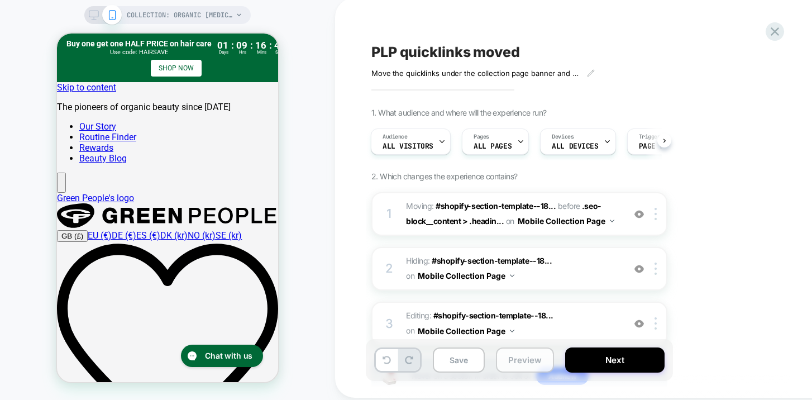
click at [512, 366] on button "Preview" at bounding box center [525, 359] width 58 height 25
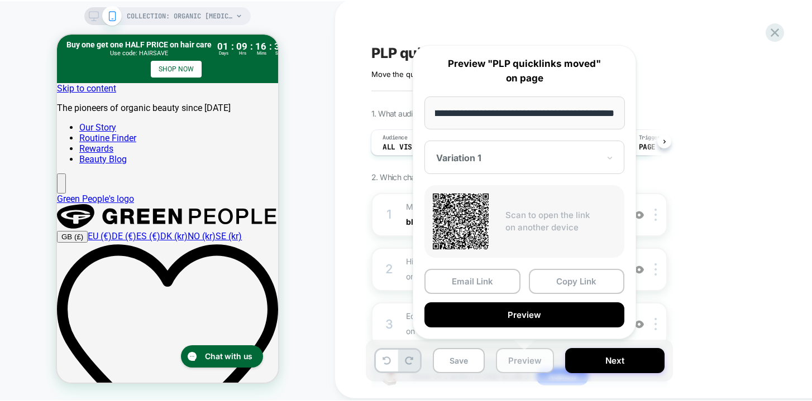
scroll to position [1, 0]
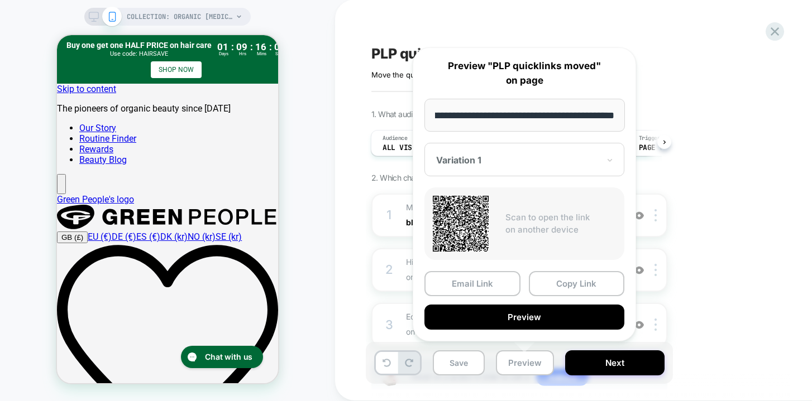
click at [352, 344] on div "PLP quicklinks moved Move the quicklinks under the collection page banner and t…" at bounding box center [580, 199] width 491 height 401
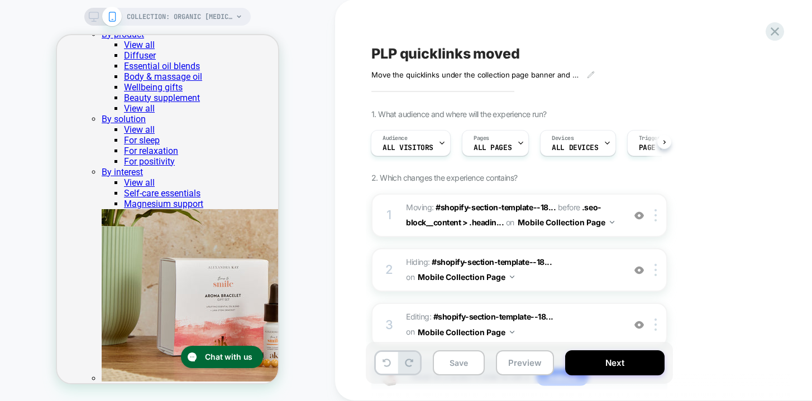
scroll to position [4380, 0]
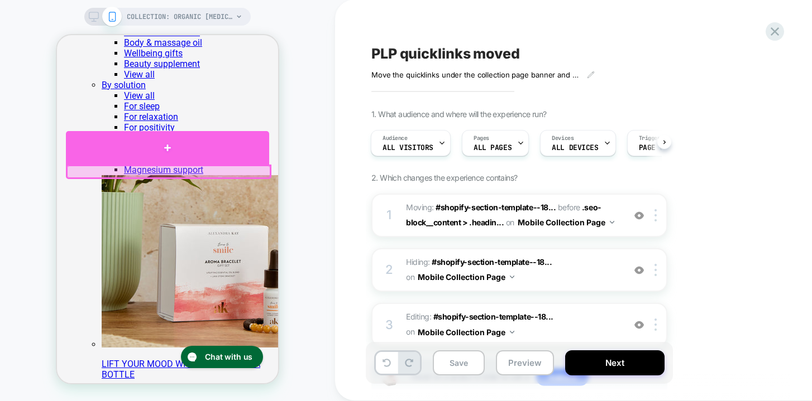
click at [167, 149] on div at bounding box center [167, 147] width 203 height 33
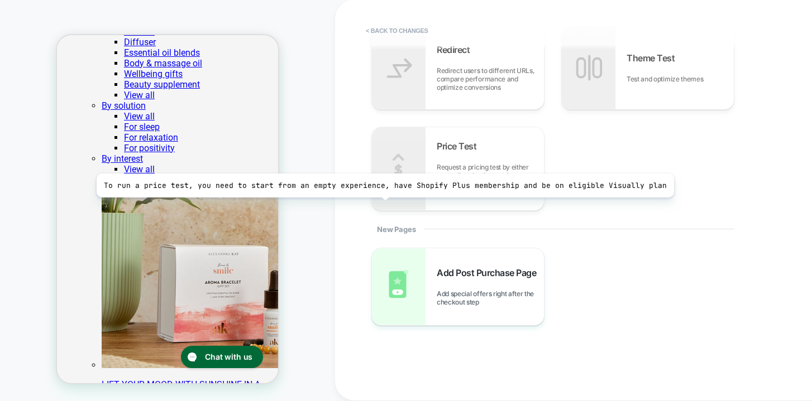
scroll to position [480, 0]
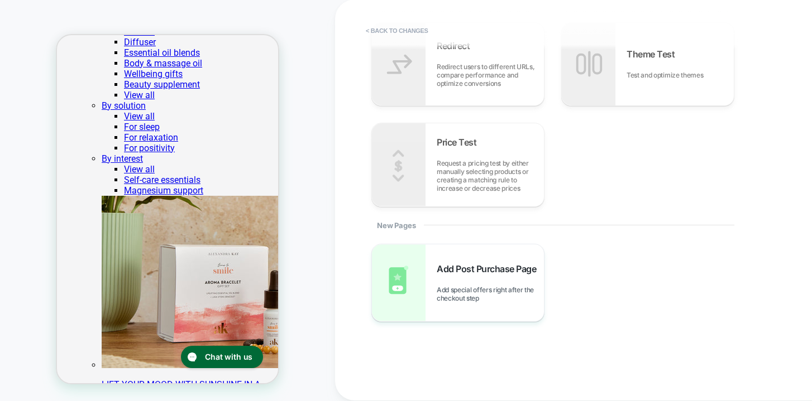
click at [337, 255] on div "< Back to changes 1. What would you like to add? Content Blocks Add content and…" at bounding box center [580, 199] width 491 height 401
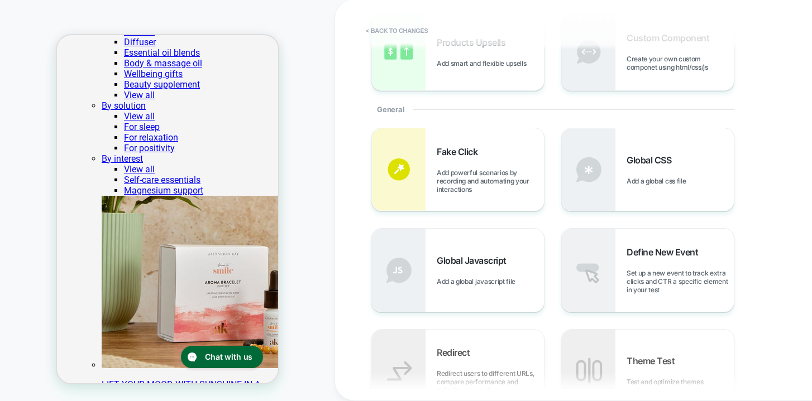
scroll to position [0, 0]
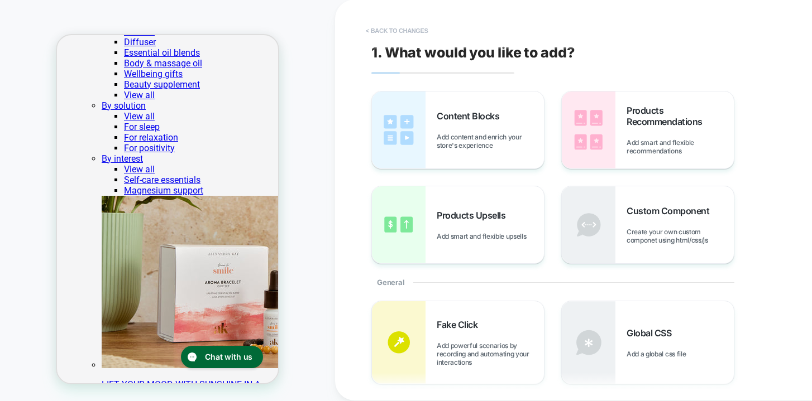
click at [370, 29] on button "< Back to changes" at bounding box center [397, 31] width 74 height 18
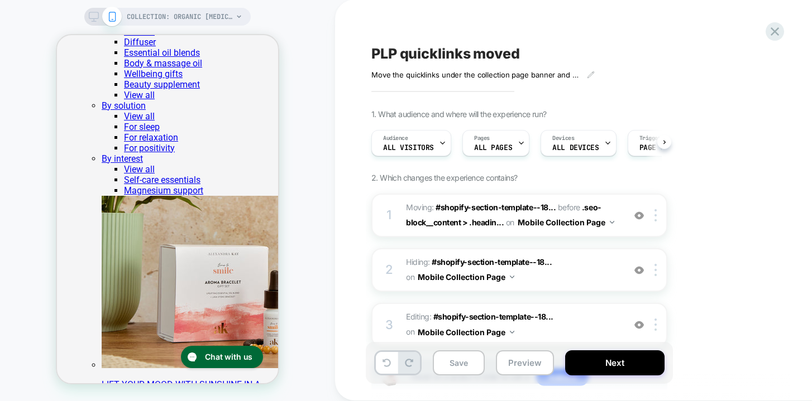
scroll to position [0, 1]
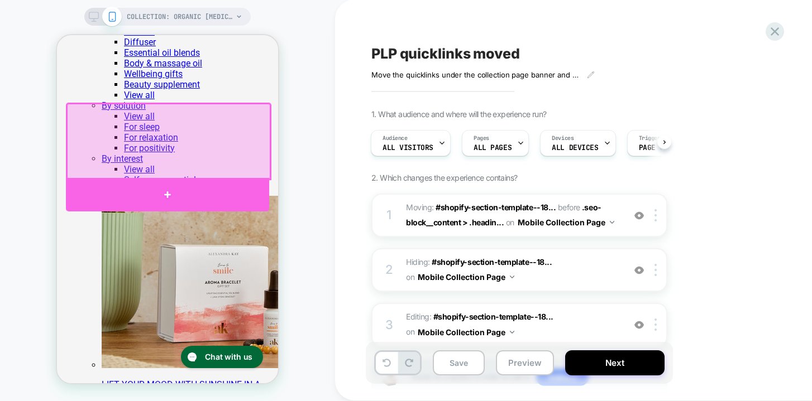
click at [166, 194] on div at bounding box center [167, 194] width 203 height 33
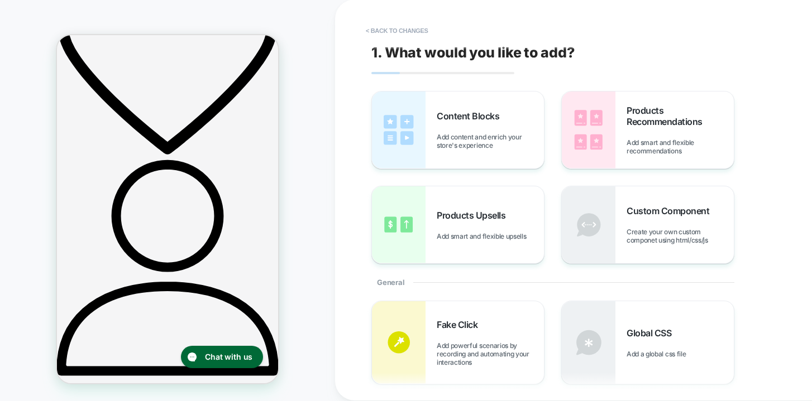
scroll to position [287, 0]
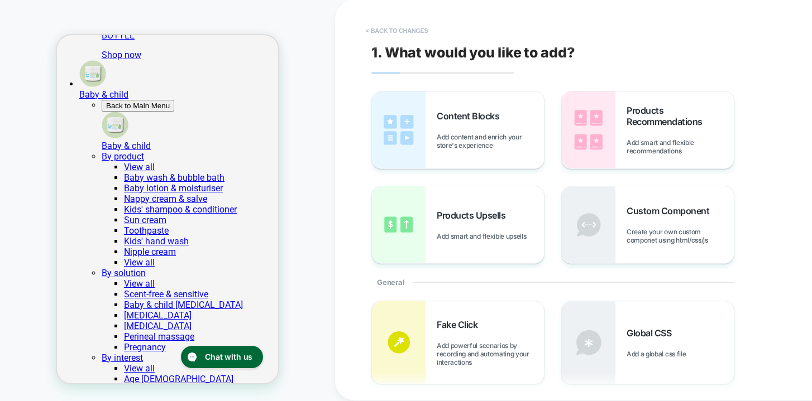
click at [385, 29] on button "< Back to changes" at bounding box center [397, 31] width 74 height 18
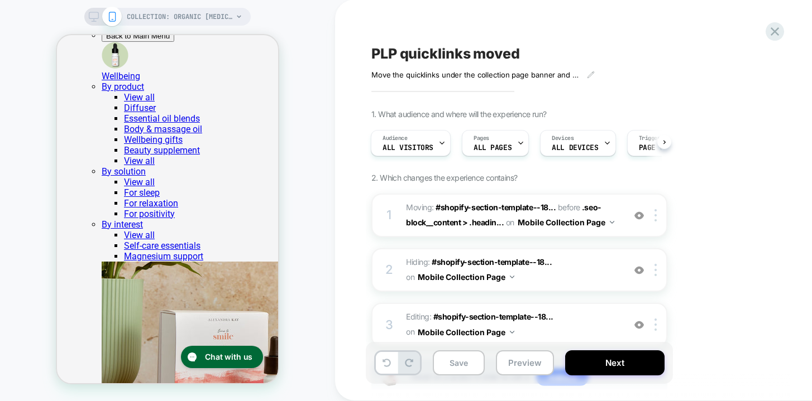
scroll to position [4294, 0]
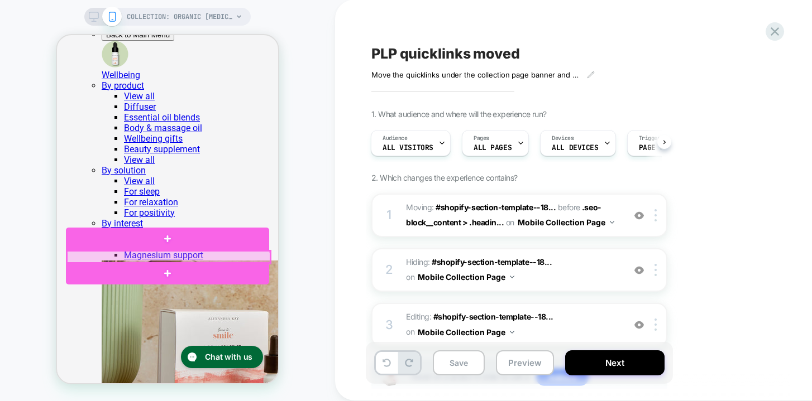
click at [166, 255] on div at bounding box center [168, 257] width 203 height 12
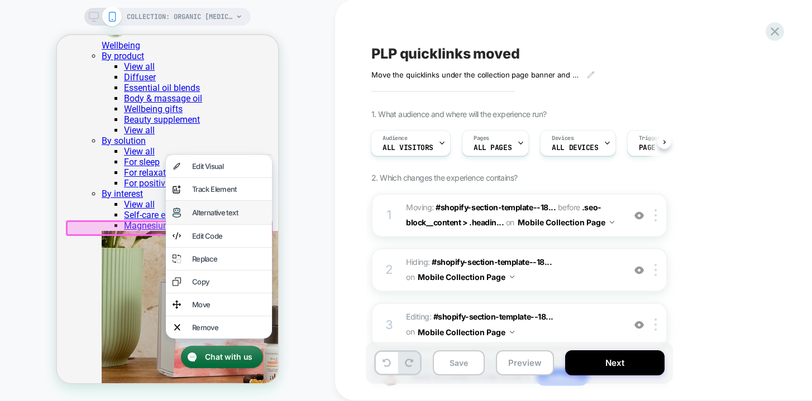
scroll to position [4328, 0]
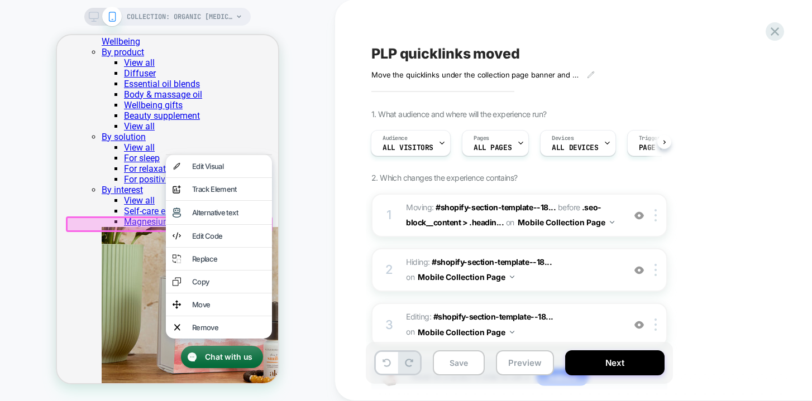
click at [152, 222] on div at bounding box center [169, 225] width 207 height 16
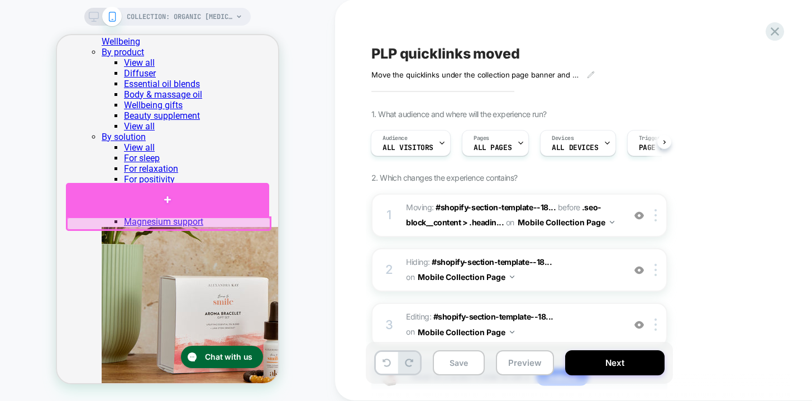
click at [167, 207] on div at bounding box center [167, 199] width 203 height 33
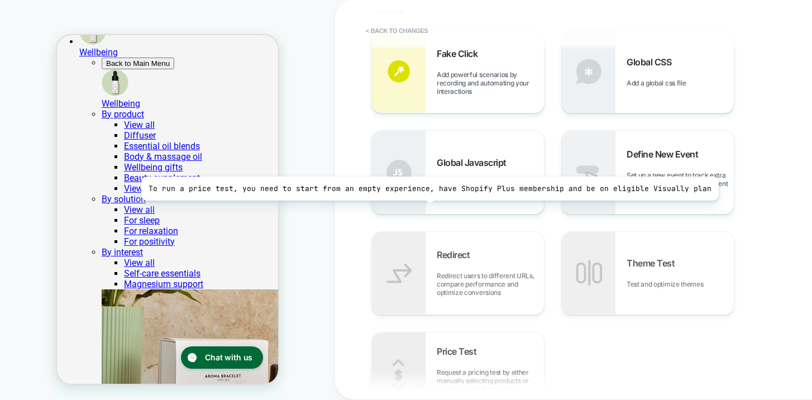
scroll to position [0, 0]
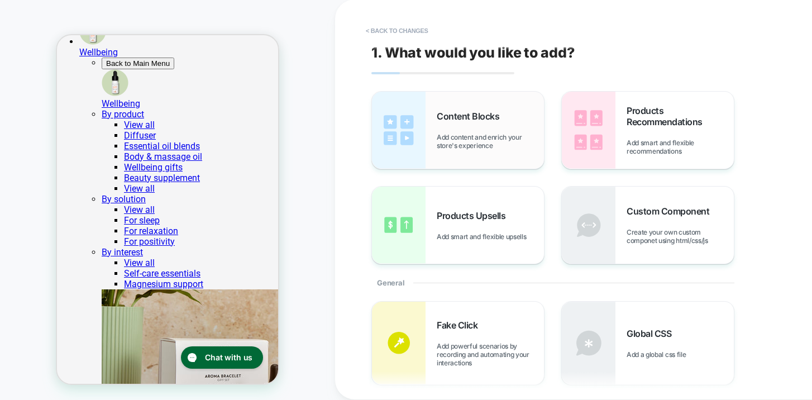
click at [458, 152] on div "Content Blocks Add content and enrich your store's experience" at bounding box center [458, 130] width 172 height 77
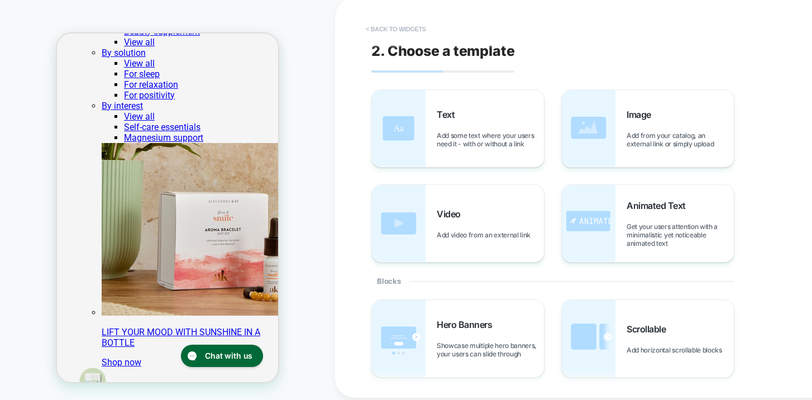
click at [379, 30] on button "< Back to widgets" at bounding box center [395, 29] width 71 height 18
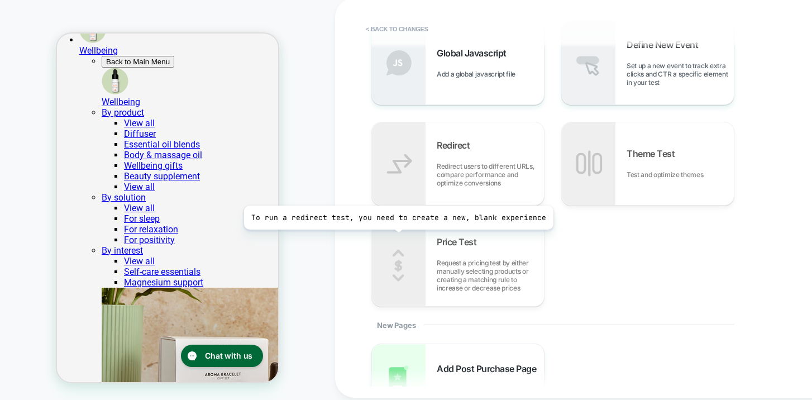
scroll to position [399, 0]
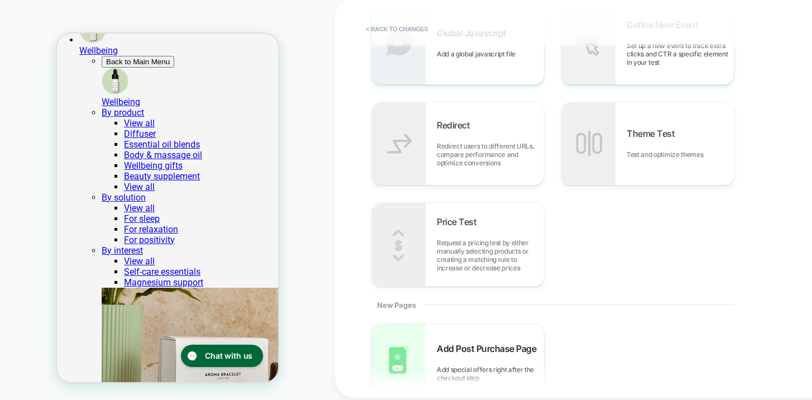
click at [306, 293] on div "COLLECTION: organic [MEDICAL_DATA] (Category) COLLECTION: organic [MEDICAL_DATA…" at bounding box center [167, 199] width 335 height 380
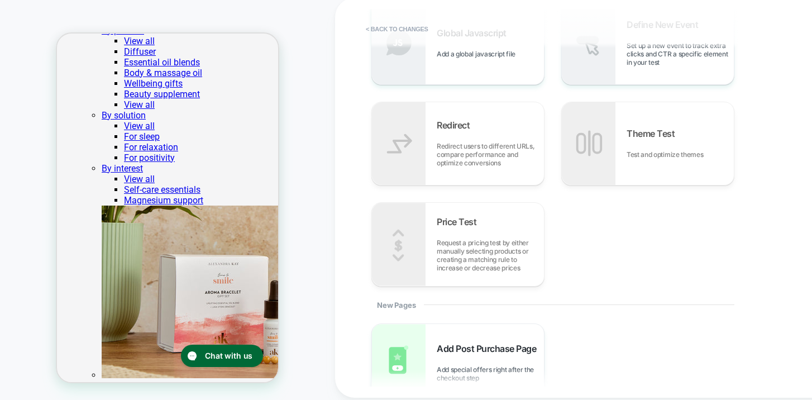
scroll to position [4395, 0]
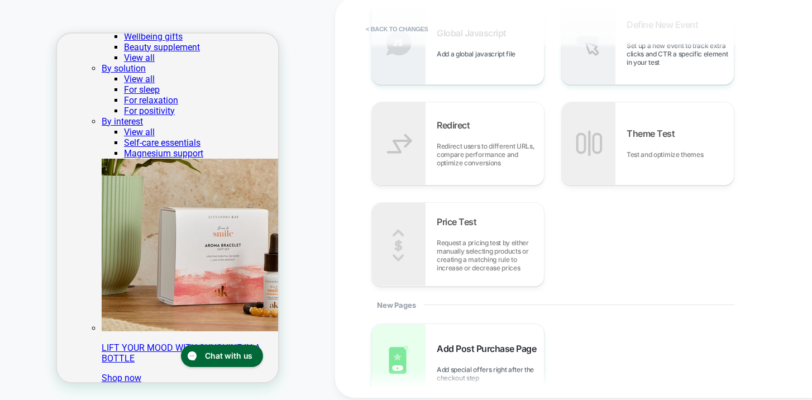
click at [394, 23] on button "< Back to changes" at bounding box center [397, 29] width 74 height 18
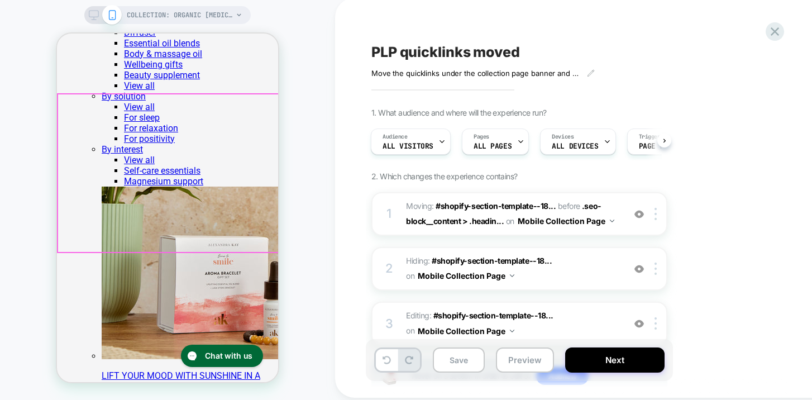
scroll to position [4346, 0]
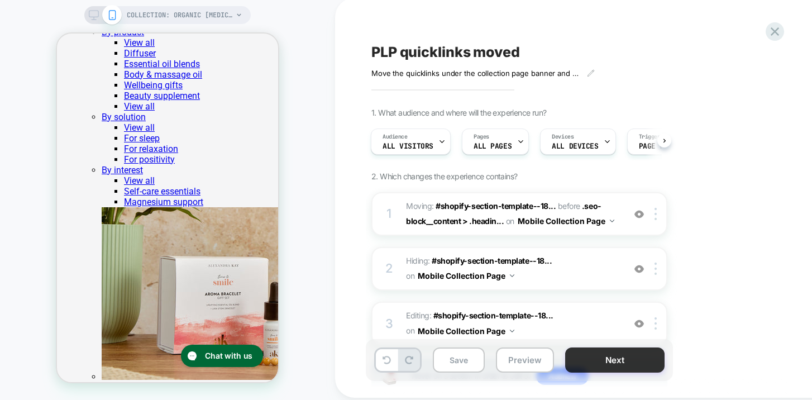
click at [603, 359] on button "Next" at bounding box center [614, 359] width 99 height 25
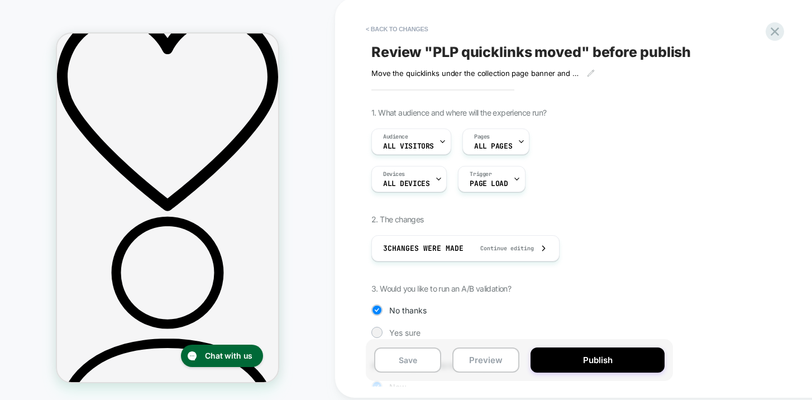
scroll to position [243, 0]
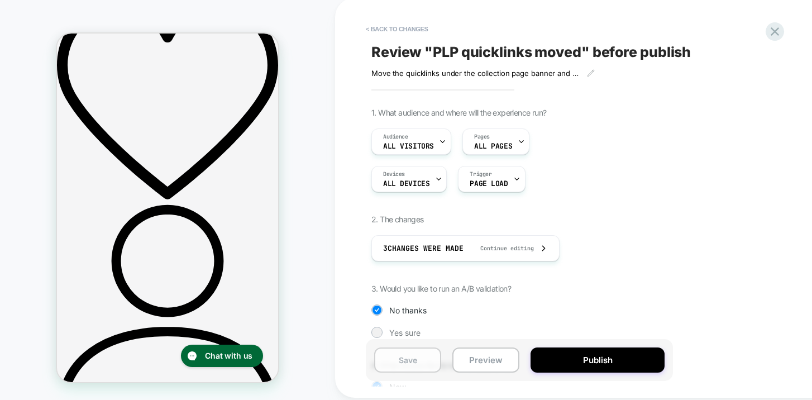
click at [393, 365] on button "Save" at bounding box center [407, 359] width 67 height 25
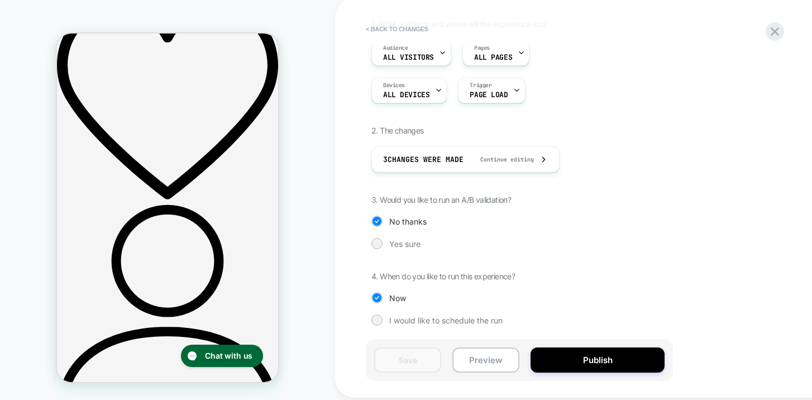
scroll to position [0, 0]
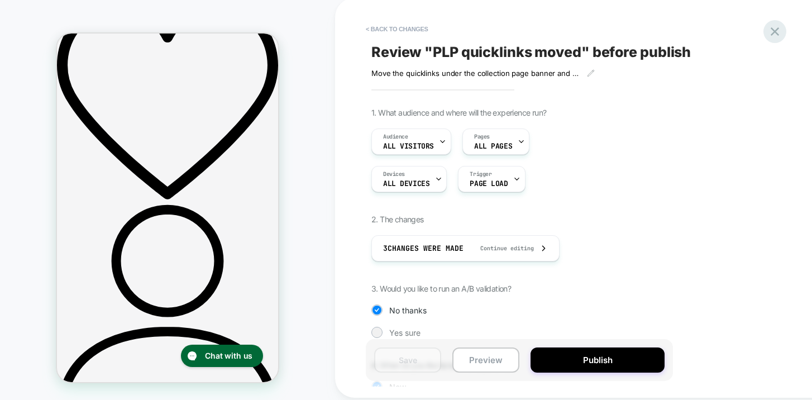
click at [774, 36] on icon at bounding box center [774, 31] width 15 height 15
